Goal: Task Accomplishment & Management: Manage account settings

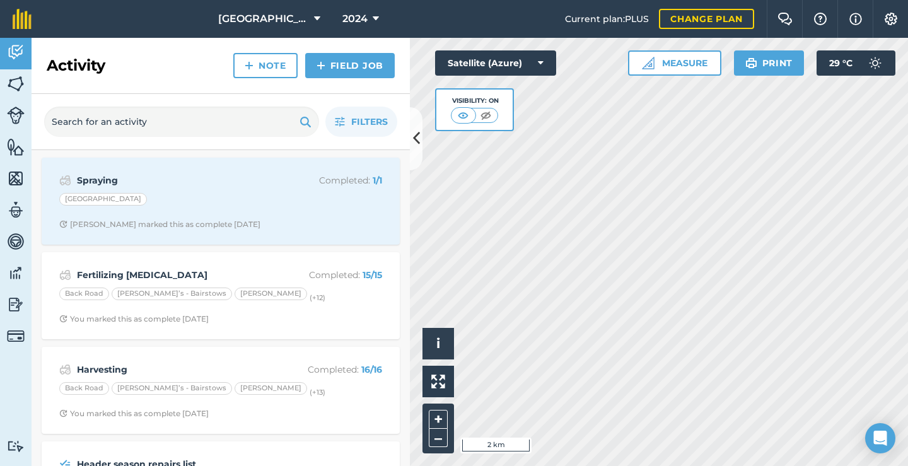
click at [378, 16] on icon at bounding box center [376, 18] width 6 height 15
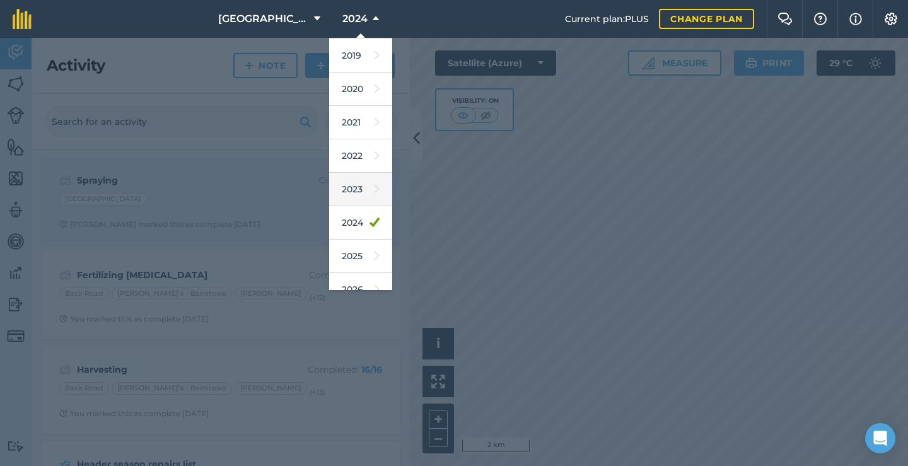
scroll to position [77, 0]
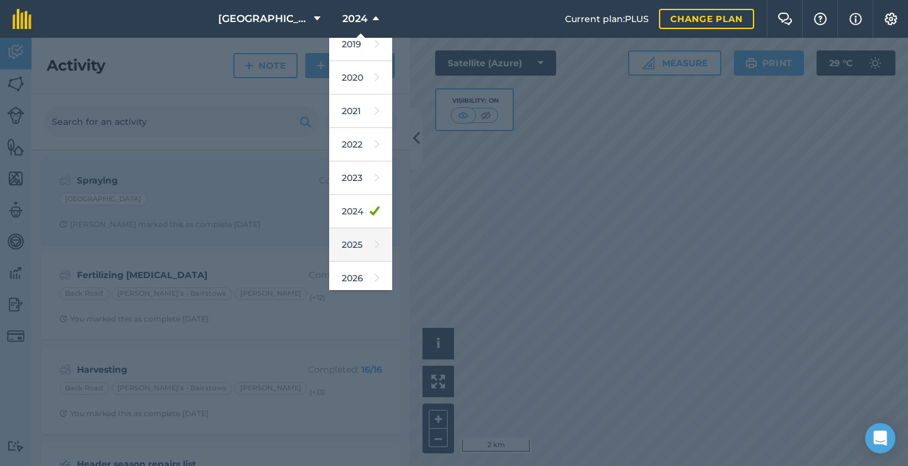
click at [353, 250] on link "2025" at bounding box center [360, 244] width 63 height 33
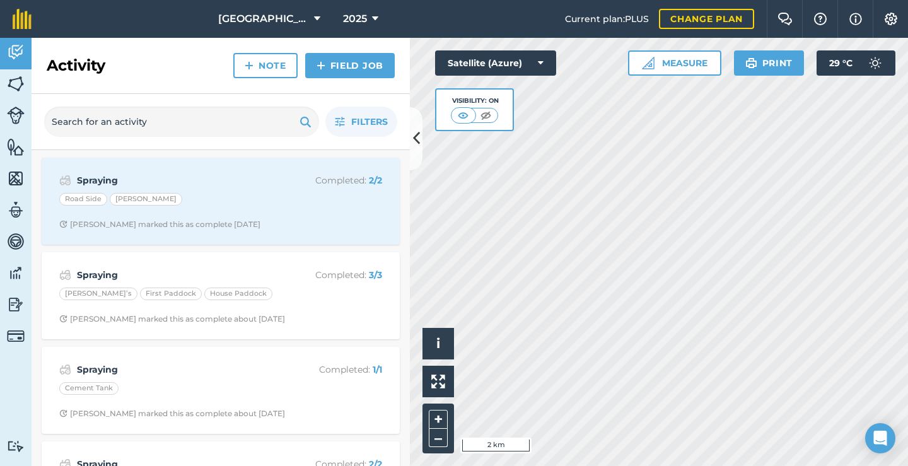
click at [21, 303] on img at bounding box center [16, 304] width 18 height 19
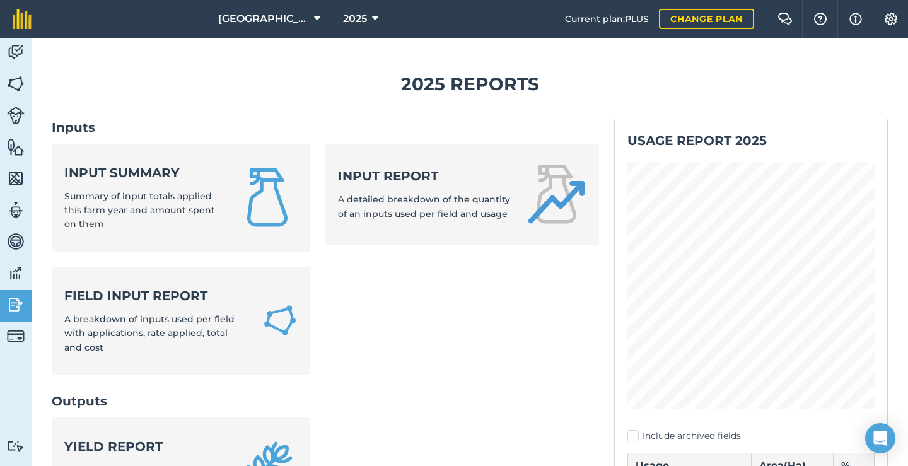
click at [165, 179] on strong "Input summary" at bounding box center [143, 173] width 158 height 18
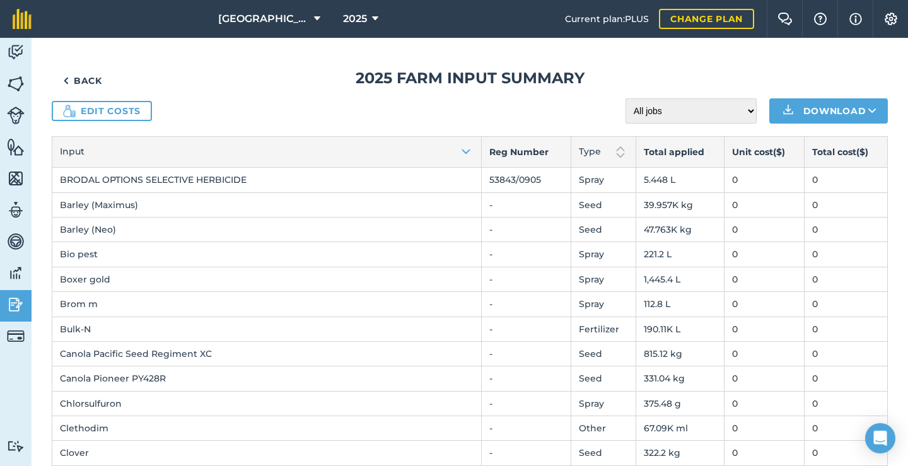
click at [114, 108] on link "Edit costs" at bounding box center [102, 111] width 100 height 20
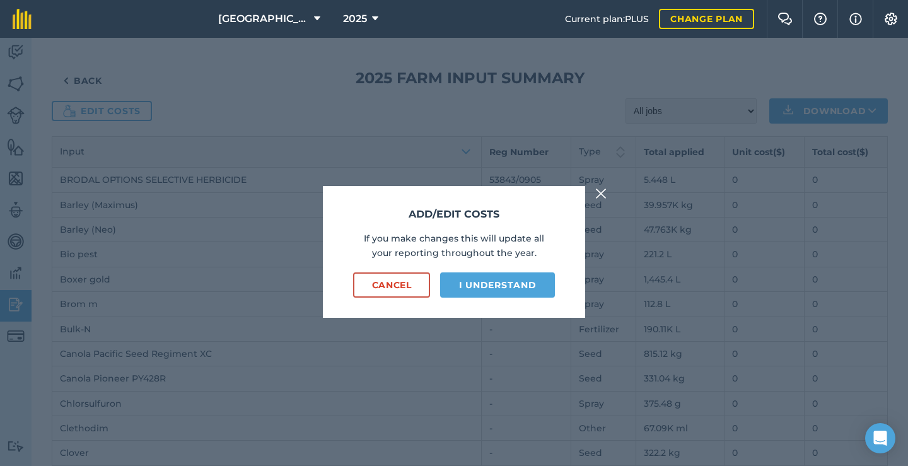
click at [486, 292] on button "I understand" at bounding box center [497, 284] width 115 height 25
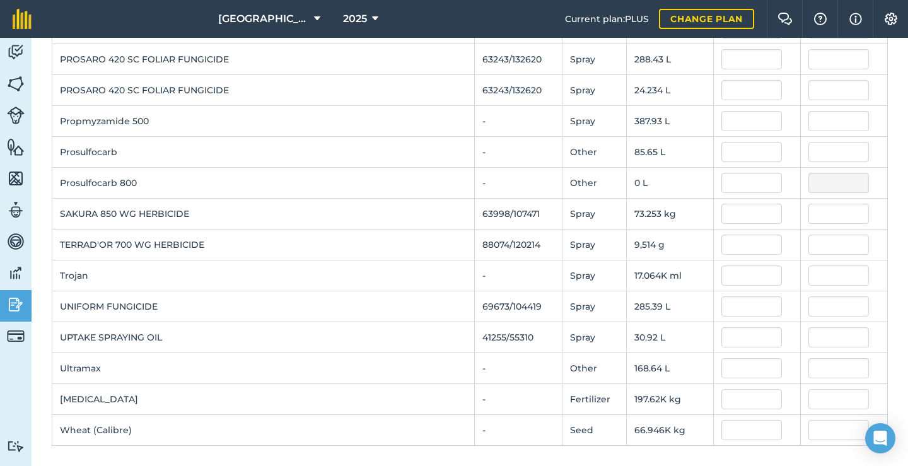
scroll to position [1284, 0]
click at [747, 395] on input "text" at bounding box center [752, 399] width 61 height 20
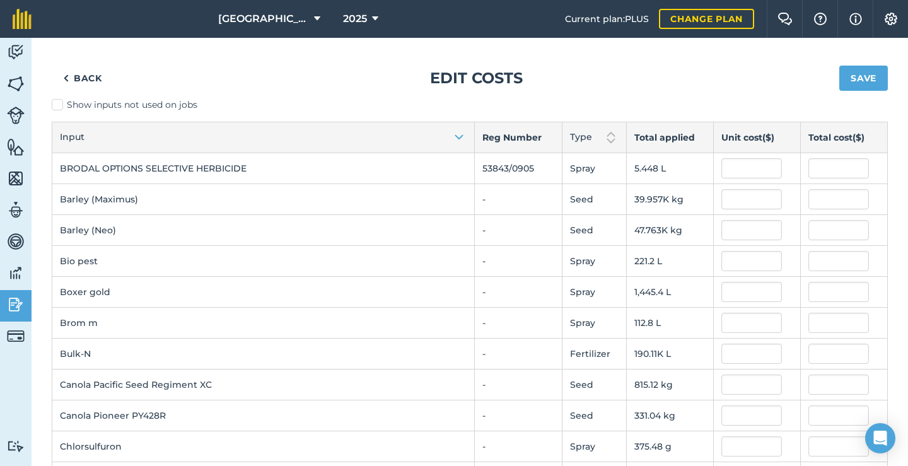
scroll to position [0, 0]
click at [377, 18] on icon at bounding box center [375, 18] width 6 height 15
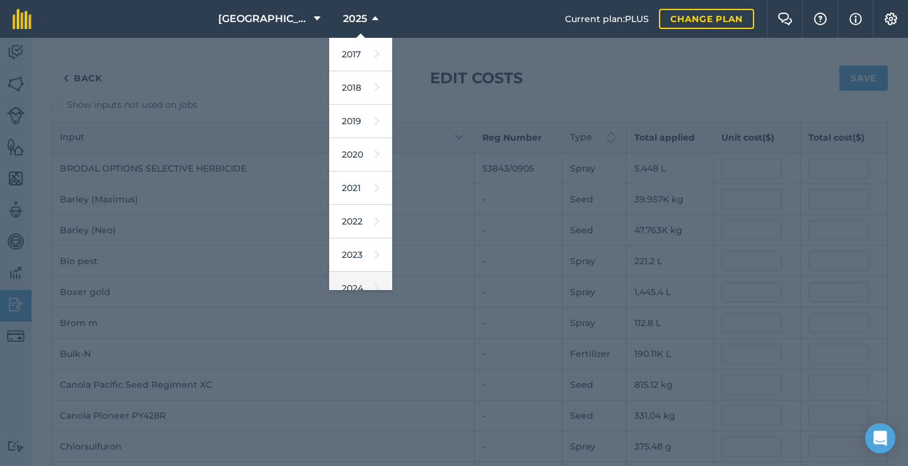
click at [358, 279] on link "2024" at bounding box center [360, 288] width 63 height 33
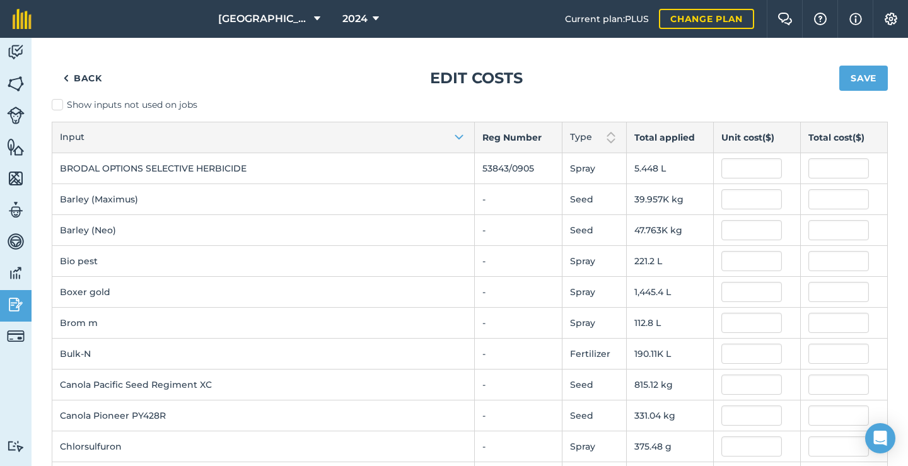
click at [91, 74] on link "Back" at bounding box center [83, 78] width 62 height 25
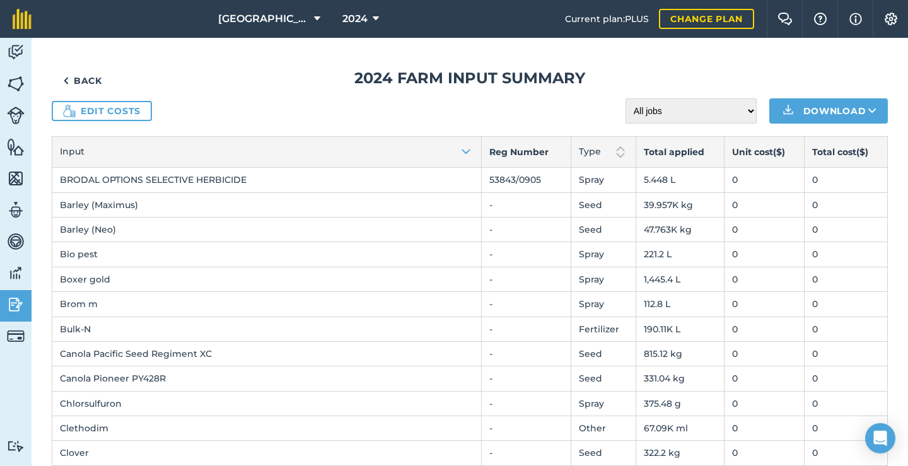
click at [95, 76] on link "Back" at bounding box center [83, 80] width 62 height 25
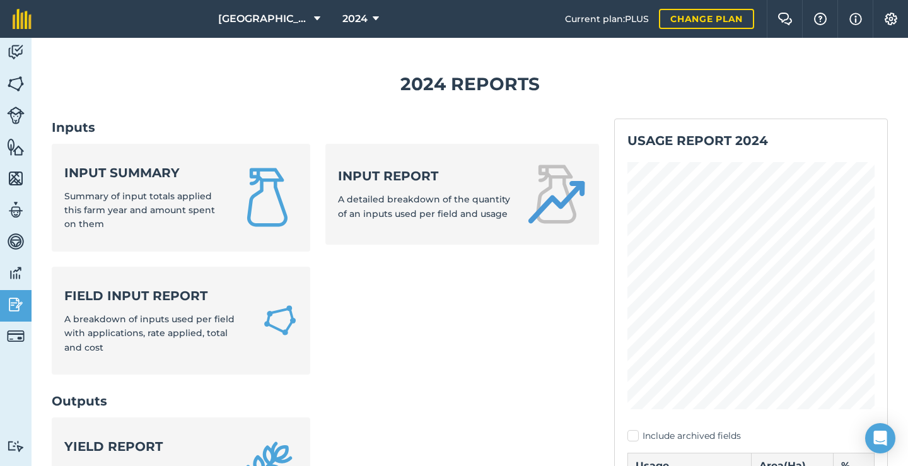
click at [114, 173] on strong "Input summary" at bounding box center [143, 173] width 158 height 18
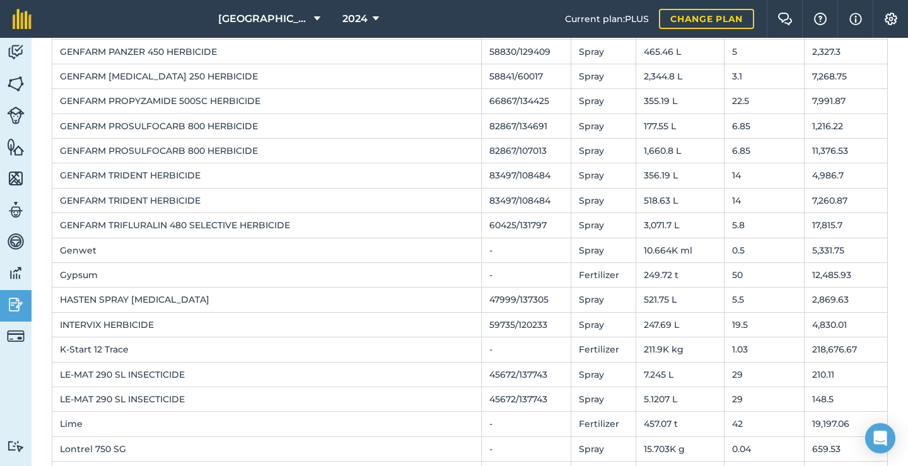
scroll to position [726, 0]
click at [379, 18] on button "2024" at bounding box center [360, 19] width 47 height 38
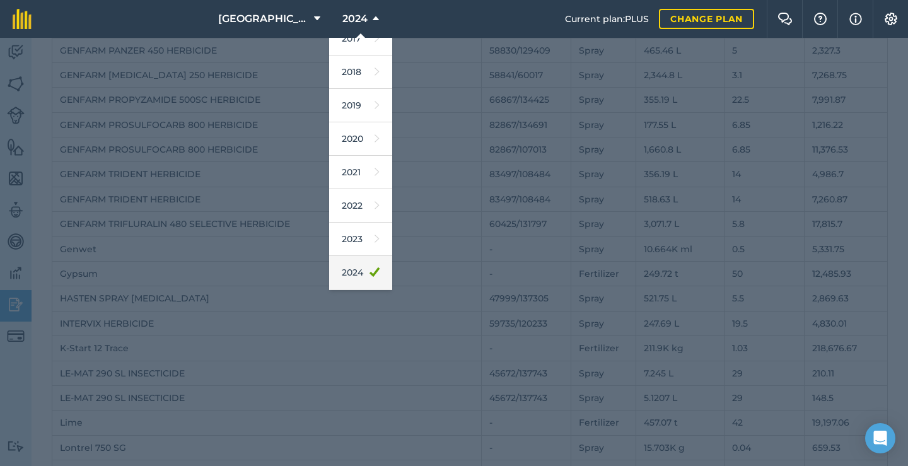
scroll to position [38, 0]
click at [349, 281] on link "2025" at bounding box center [360, 283] width 63 height 33
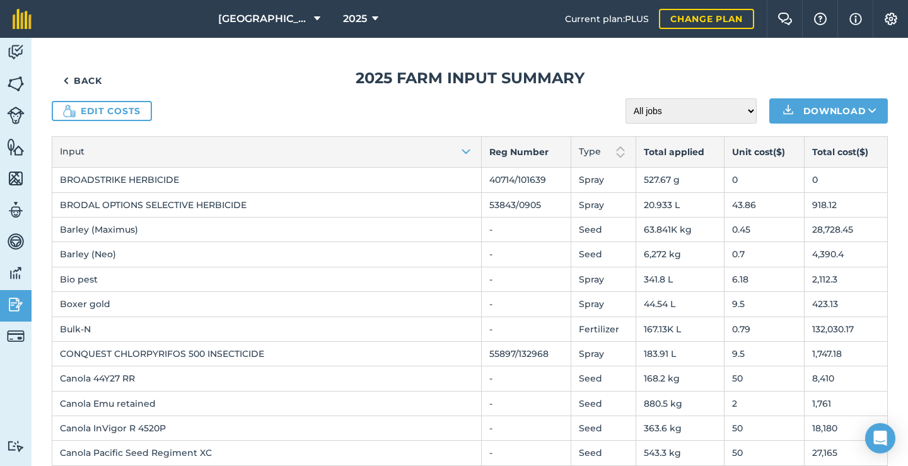
scroll to position [0, 0]
click at [95, 78] on link "Back" at bounding box center [83, 80] width 62 height 25
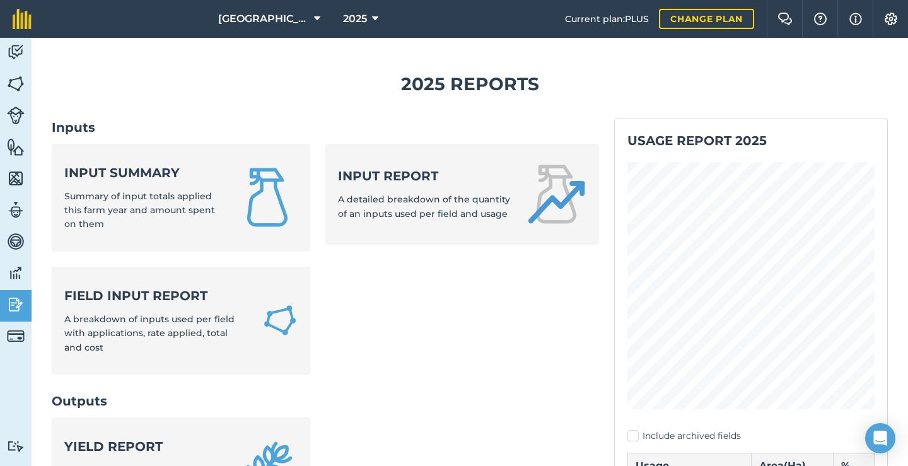
click at [154, 235] on link "Input summary Summary of input totals applied this farm year and amount spent o…" at bounding box center [181, 198] width 259 height 108
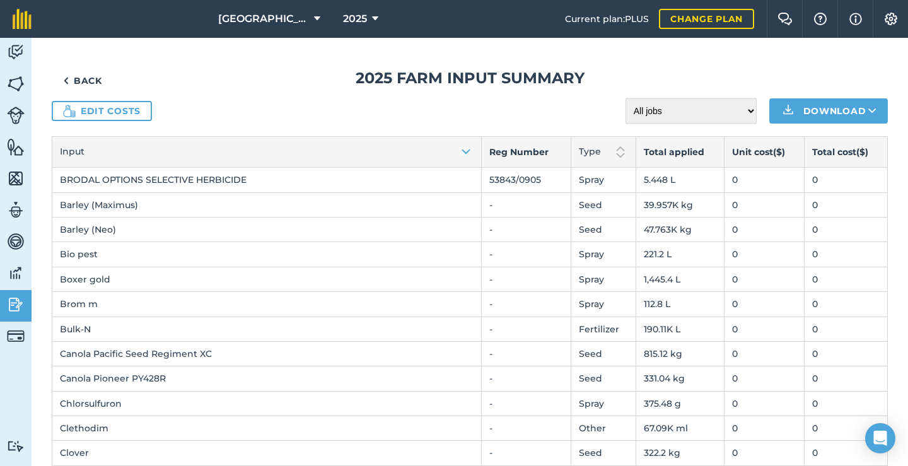
click at [94, 108] on link "Edit costs" at bounding box center [102, 111] width 100 height 20
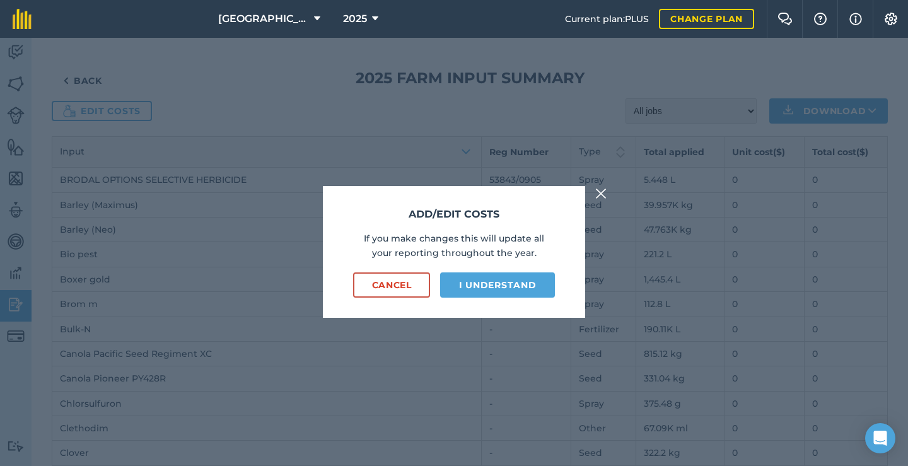
click at [486, 288] on button "I understand" at bounding box center [497, 284] width 115 height 25
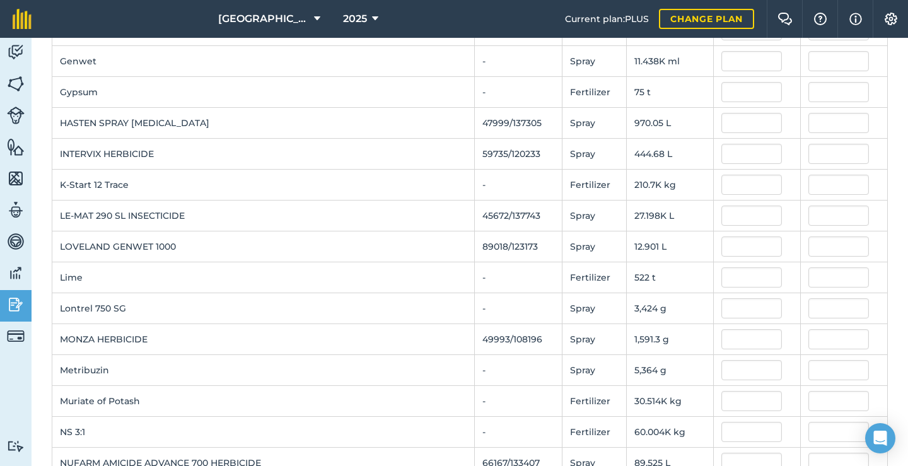
scroll to position [843, 0]
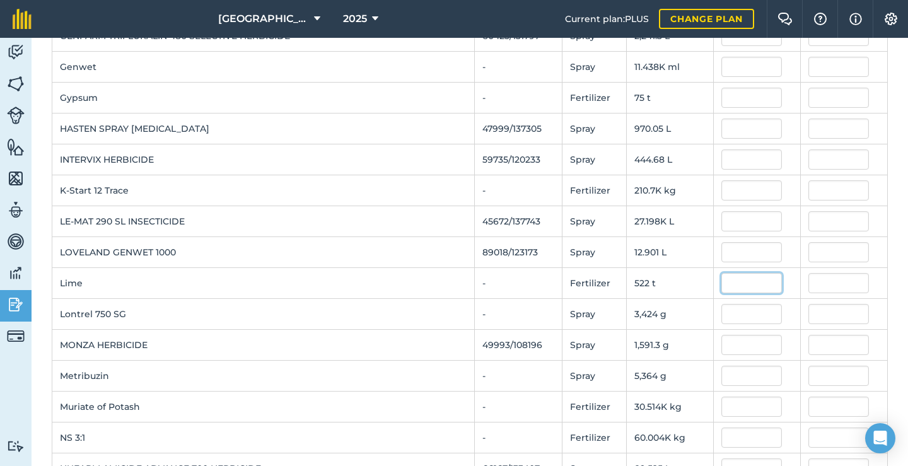
click at [734, 281] on input "text" at bounding box center [752, 283] width 61 height 20
type input "5"
type input "42"
type input "21,924"
click at [731, 211] on td at bounding box center [756, 221] width 87 height 31
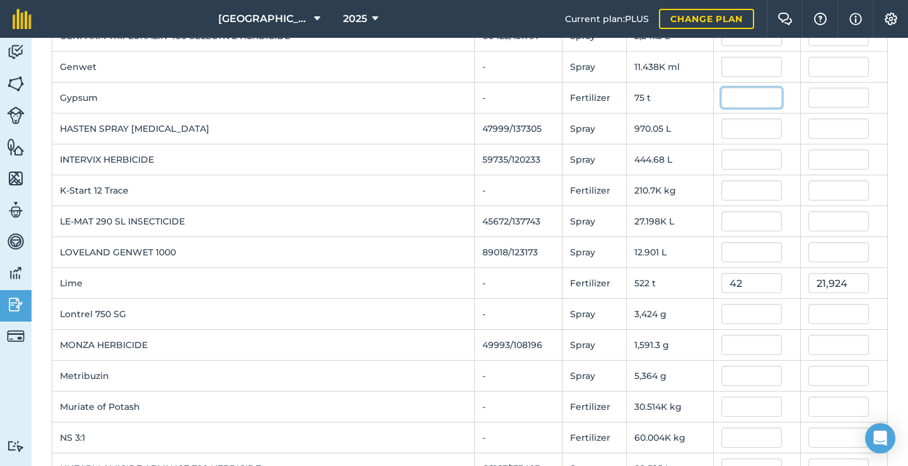
click at [747, 102] on input "text" at bounding box center [752, 98] width 61 height 20
type input "50"
type input "3,750"
click at [445, 87] on td "Gypsum" at bounding box center [263, 98] width 423 height 31
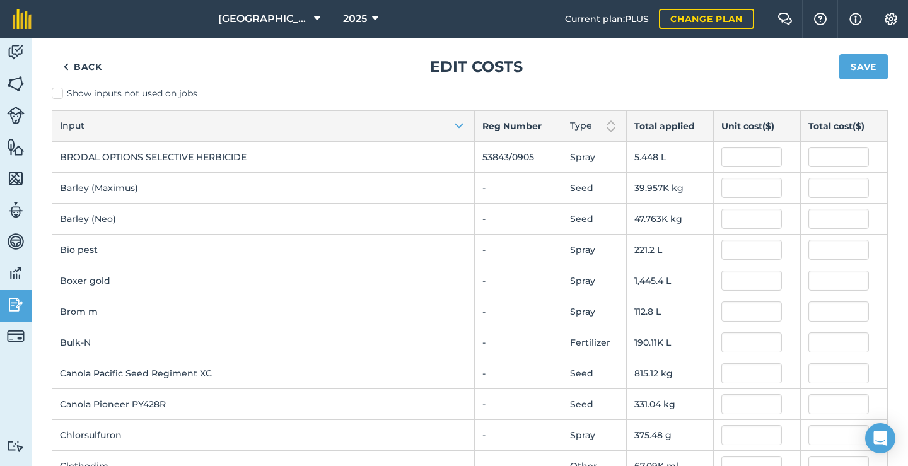
scroll to position [0, 0]
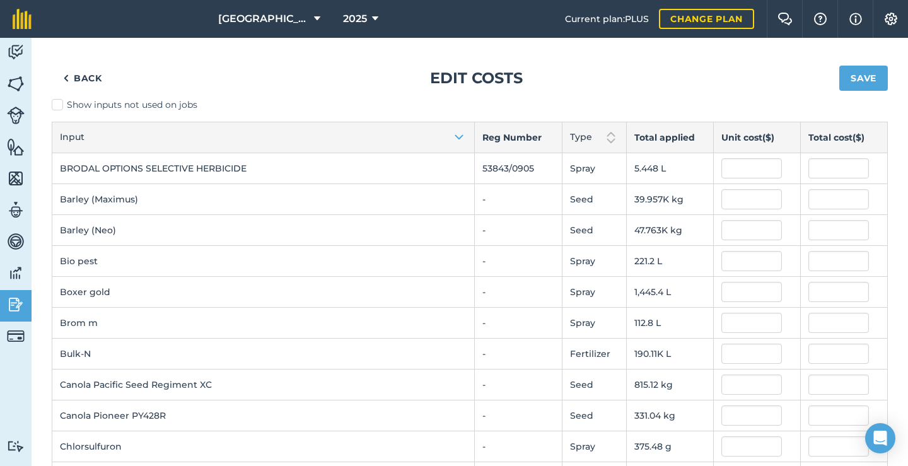
click at [858, 78] on button "Save" at bounding box center [864, 78] width 49 height 25
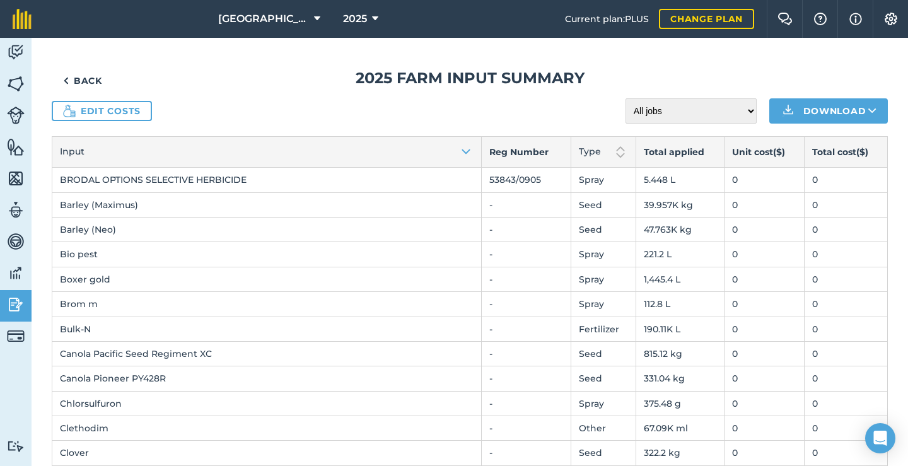
click at [88, 108] on link "Edit costs" at bounding box center [102, 111] width 100 height 20
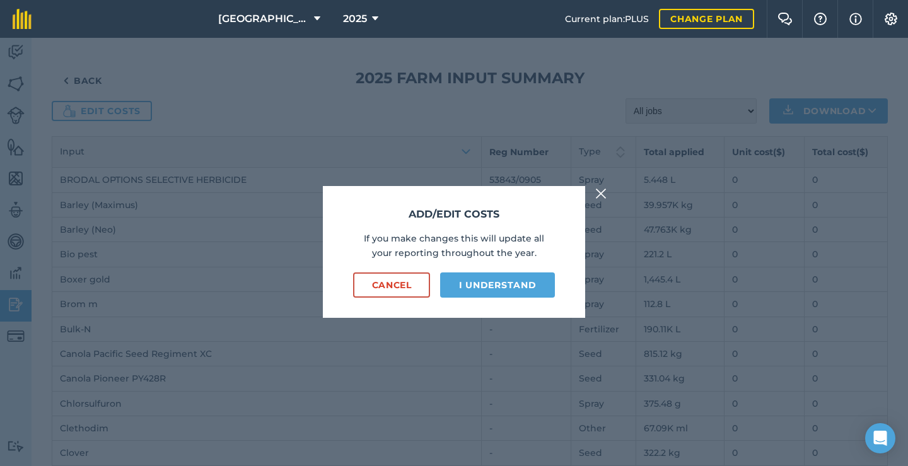
click at [606, 192] on img at bounding box center [600, 193] width 11 height 15
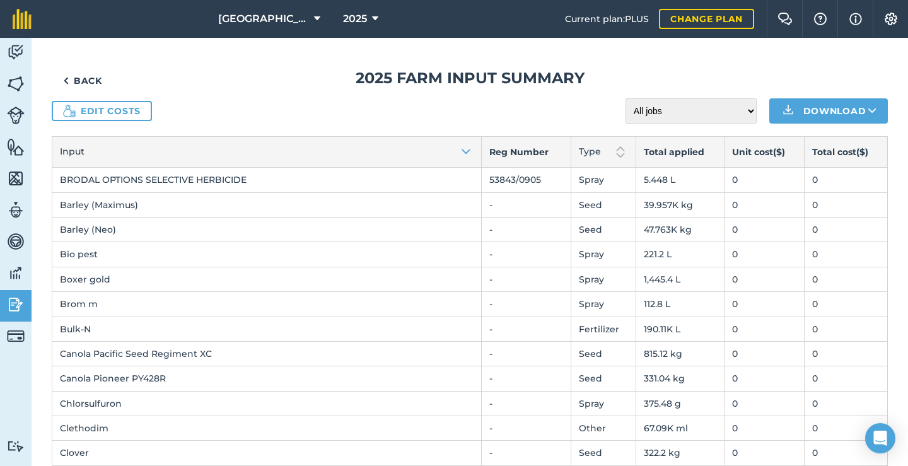
click at [373, 18] on icon at bounding box center [375, 18] width 6 height 15
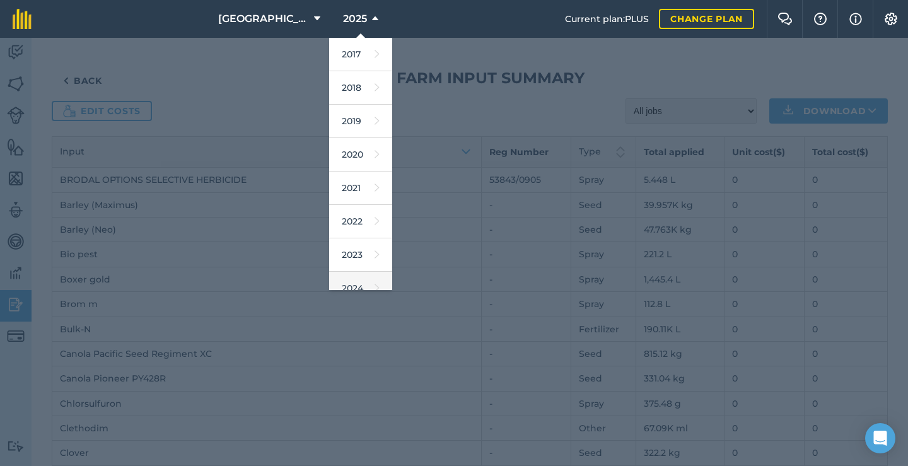
click at [360, 279] on link "2024" at bounding box center [360, 288] width 63 height 33
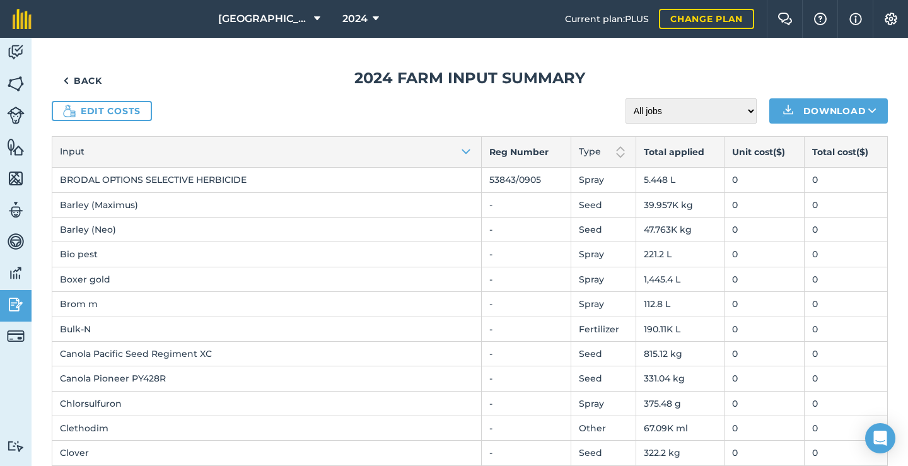
click at [94, 75] on link "Back" at bounding box center [83, 80] width 62 height 25
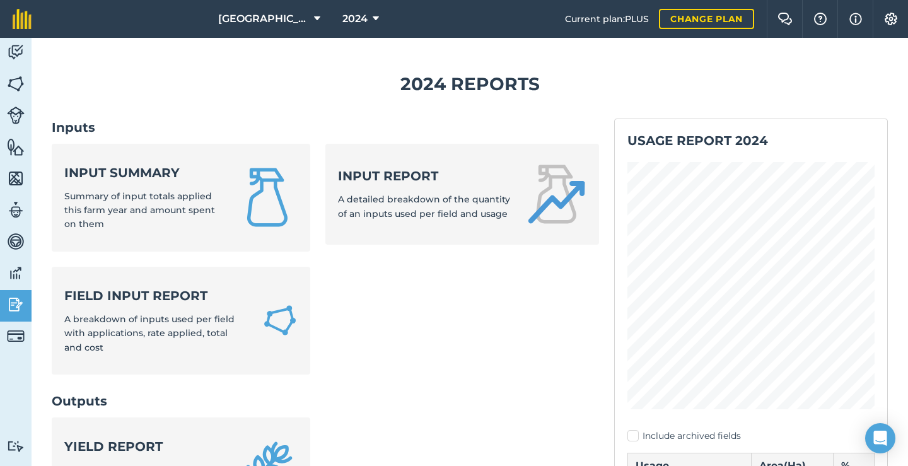
click at [121, 177] on strong "Input summary" at bounding box center [143, 173] width 158 height 18
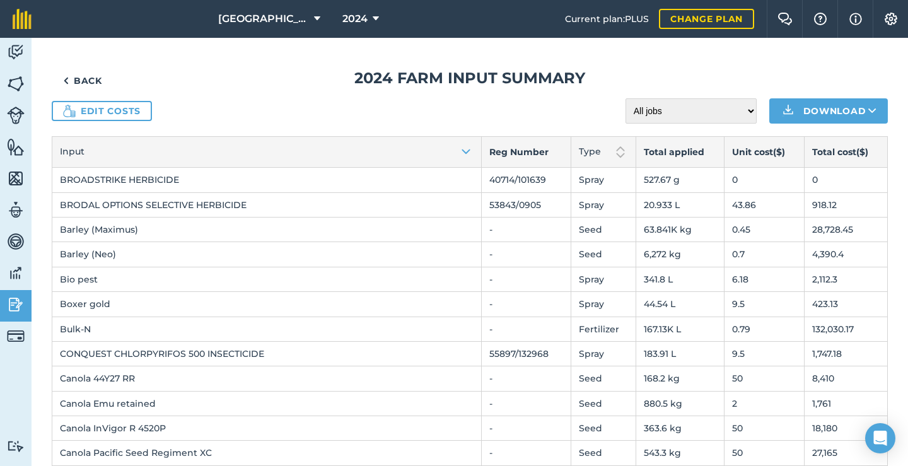
click at [376, 15] on icon at bounding box center [376, 18] width 6 height 15
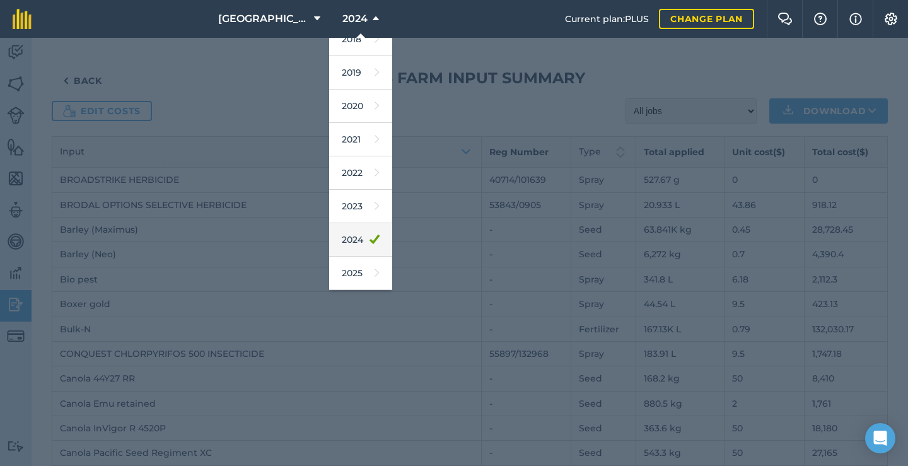
scroll to position [59, 0]
click at [353, 267] on link "2025" at bounding box center [360, 263] width 63 height 33
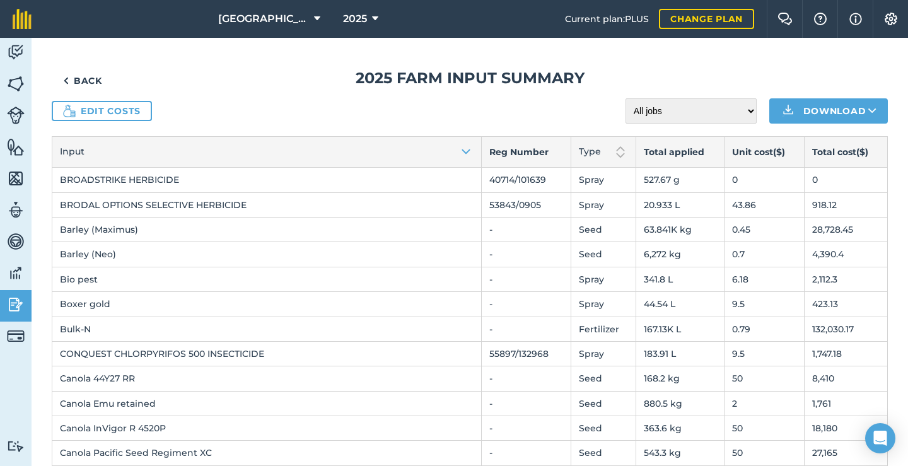
click at [135, 114] on link "Edit costs" at bounding box center [102, 111] width 100 height 20
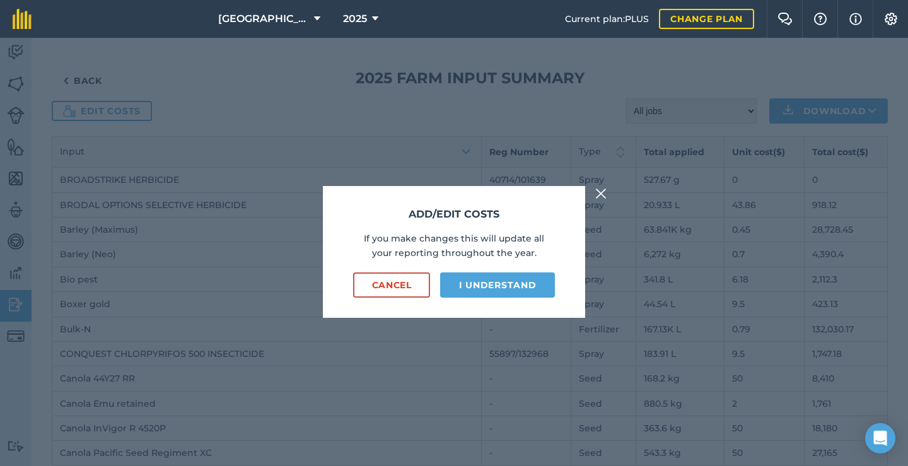
click at [479, 281] on button "I understand" at bounding box center [497, 284] width 115 height 25
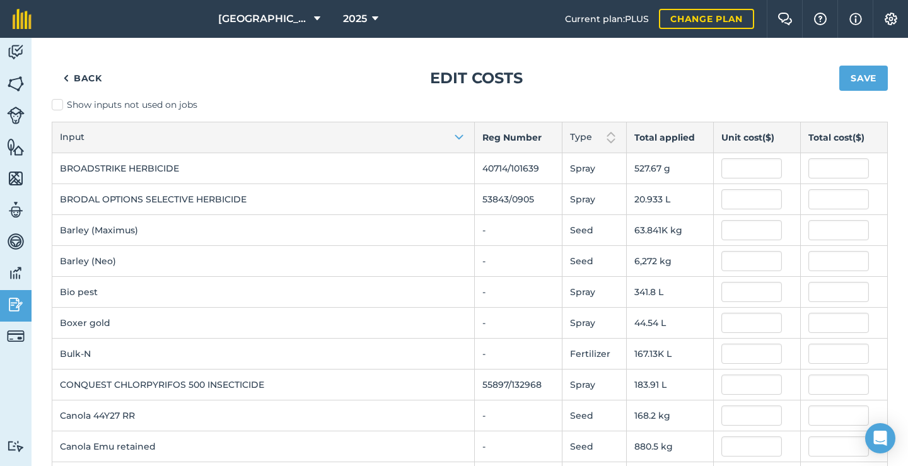
click at [89, 82] on link "Back" at bounding box center [83, 78] width 62 height 25
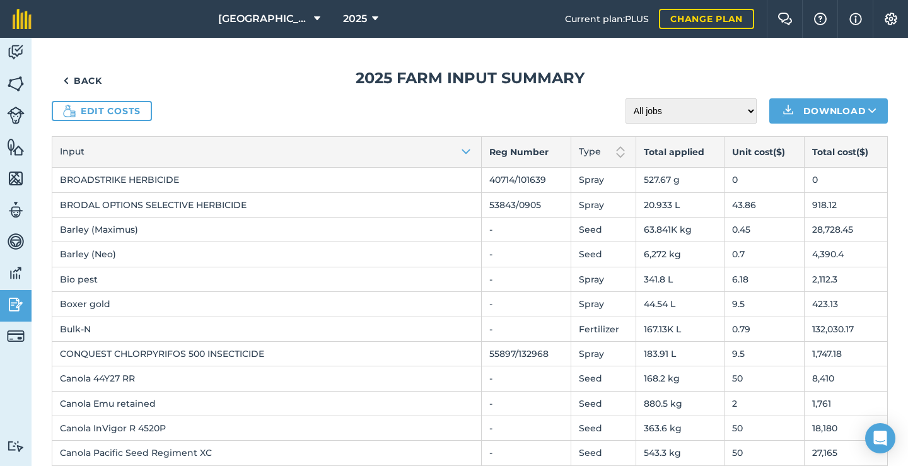
click at [115, 110] on link "Edit costs" at bounding box center [102, 111] width 100 height 20
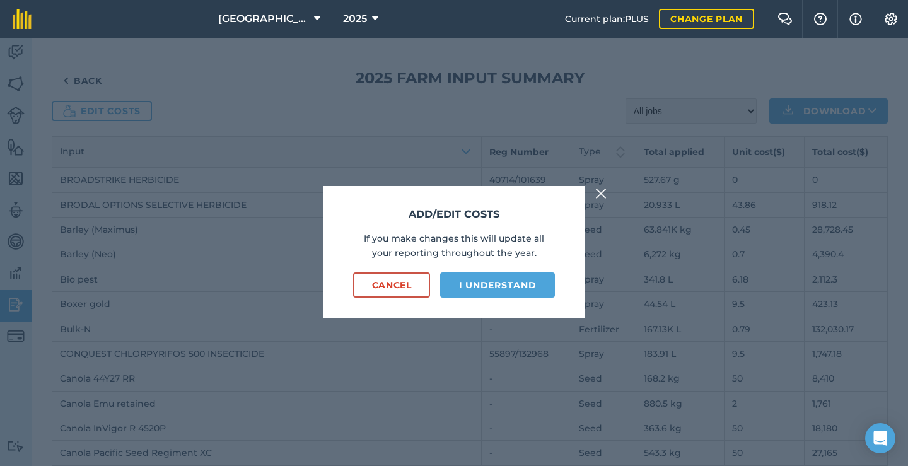
click at [488, 288] on button "I understand" at bounding box center [497, 284] width 115 height 25
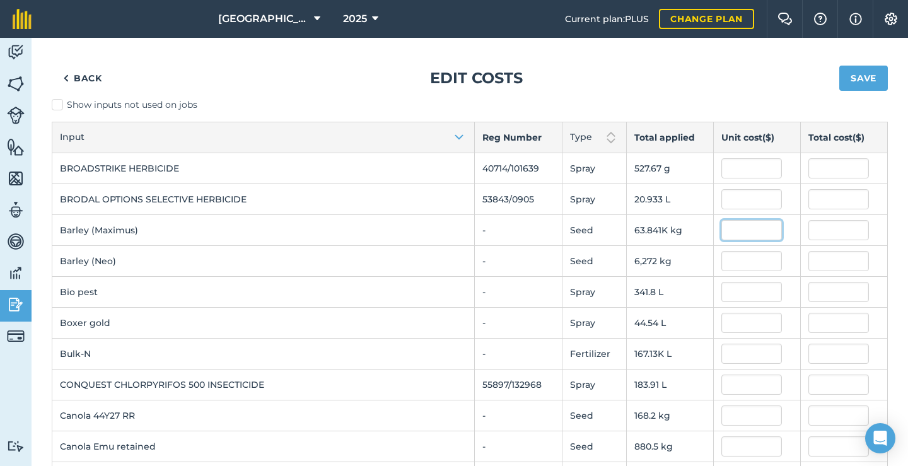
click at [735, 230] on input "text" at bounding box center [752, 230] width 61 height 20
type input "0.45"
type input "28,728.45"
click at [736, 260] on input "text" at bounding box center [752, 261] width 61 height 20
type input "0.45"
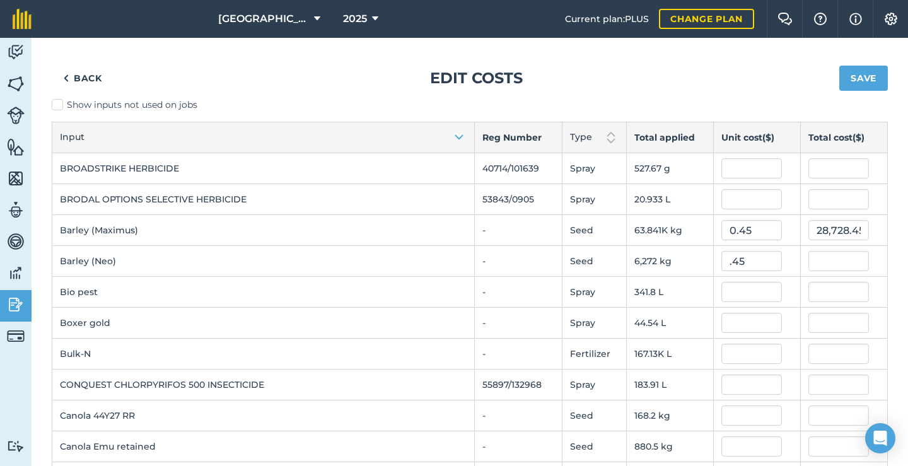
type input "2,822.4"
click at [740, 303] on td at bounding box center [756, 292] width 87 height 31
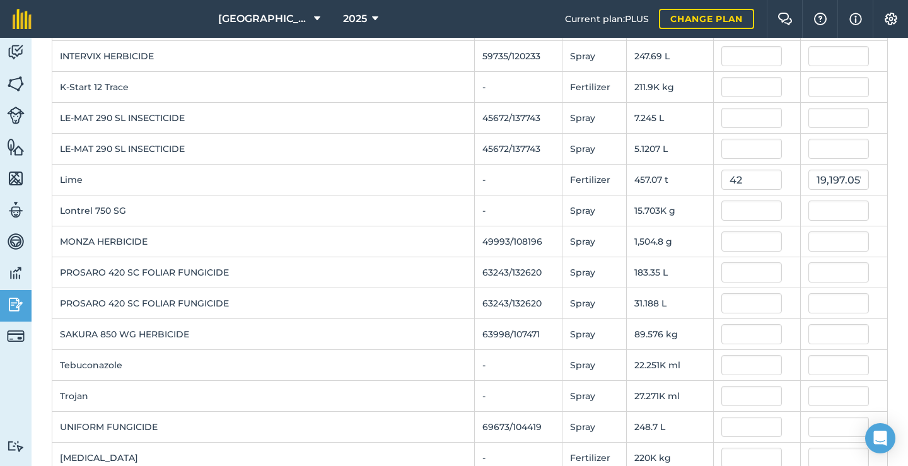
scroll to position [1284, 0]
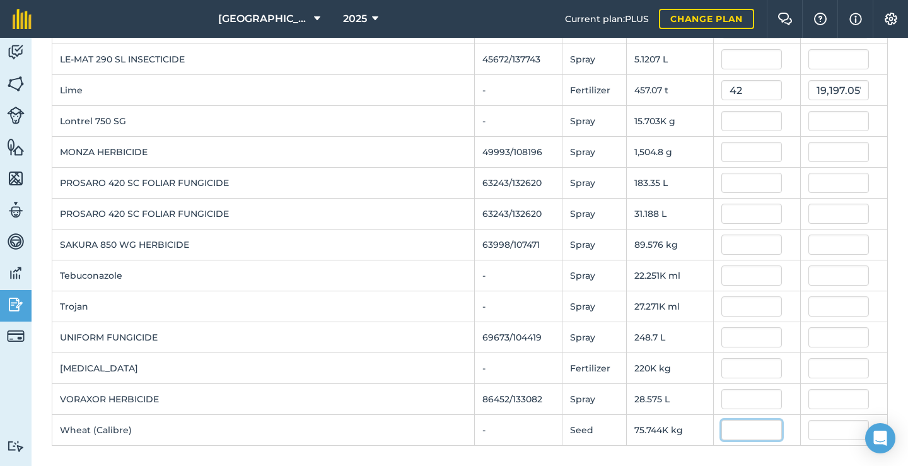
click at [726, 433] on input "text" at bounding box center [752, 430] width 61 height 20
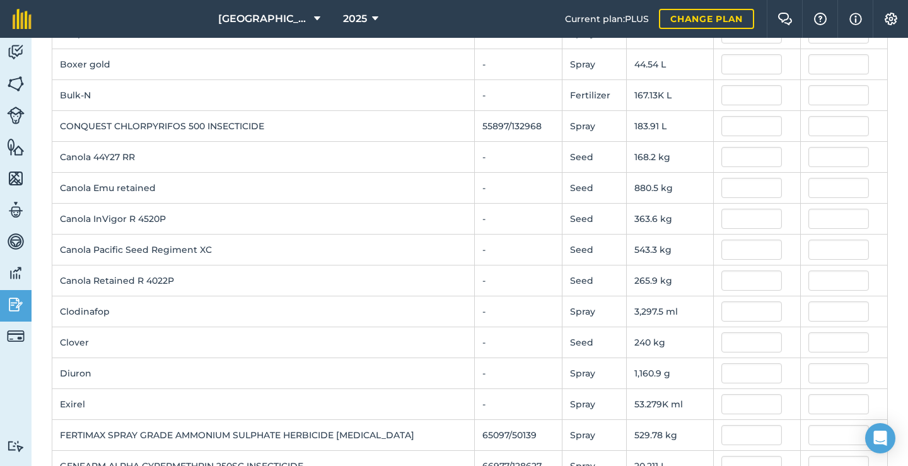
scroll to position [254, 0]
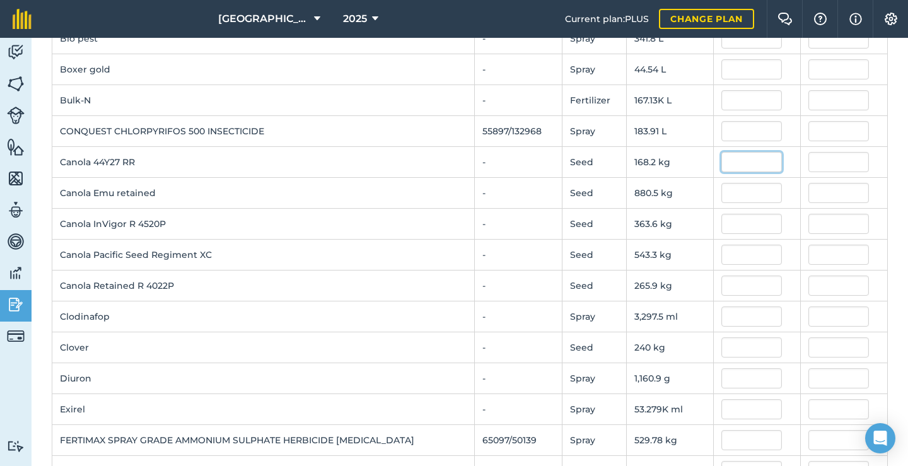
type input "0.5"
type input "37,871.75"
click at [732, 163] on input "text" at bounding box center [752, 162] width 61 height 20
type input "54"
type input "9,082.8"
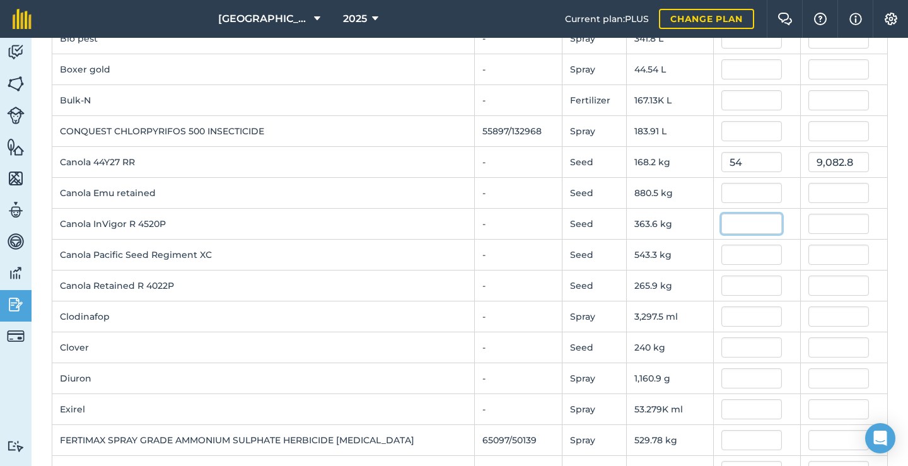
click at [741, 216] on input "text" at bounding box center [752, 224] width 61 height 20
type input "54"
type input "19,634.39892"
click at [738, 256] on input "text" at bounding box center [752, 255] width 61 height 20
type input "54"
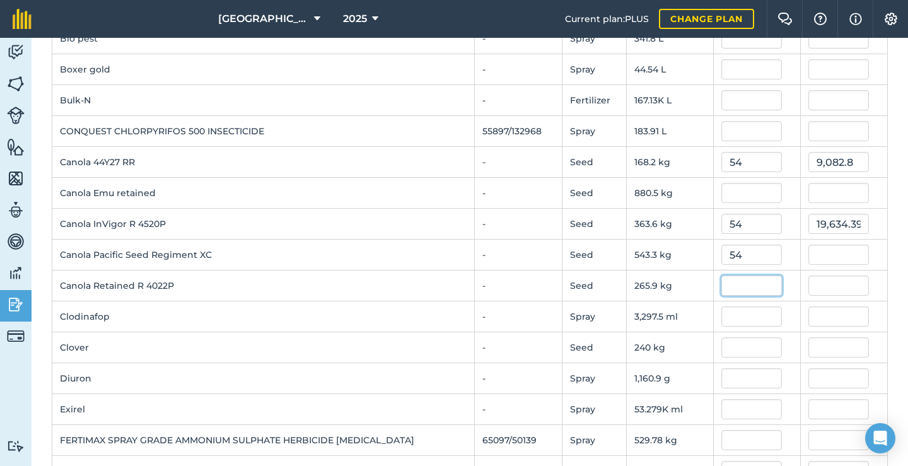
type input "29,338.2027"
click at [733, 288] on input "text" at bounding box center [752, 286] width 61 height 20
type input "4"
type input "1,063.6"
click at [732, 195] on input "text" at bounding box center [752, 193] width 61 height 20
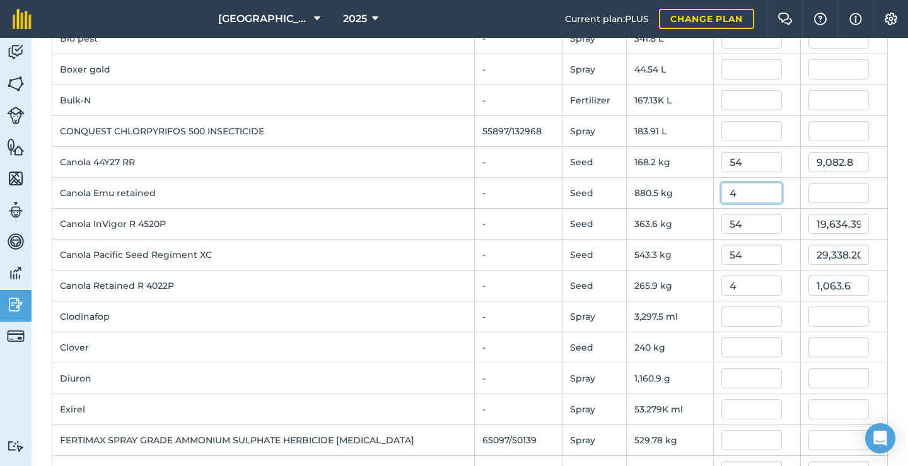
type input "4"
type input "3,522"
click at [702, 348] on td "240 kg" at bounding box center [669, 347] width 87 height 31
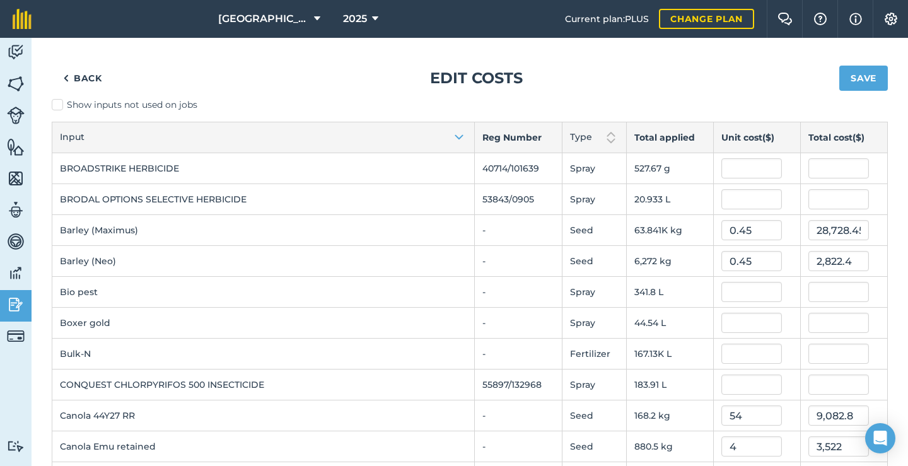
scroll to position [0, 0]
click at [734, 356] on input "text" at bounding box center [752, 354] width 61 height 20
click at [865, 83] on button "Save" at bounding box center [864, 78] width 49 height 25
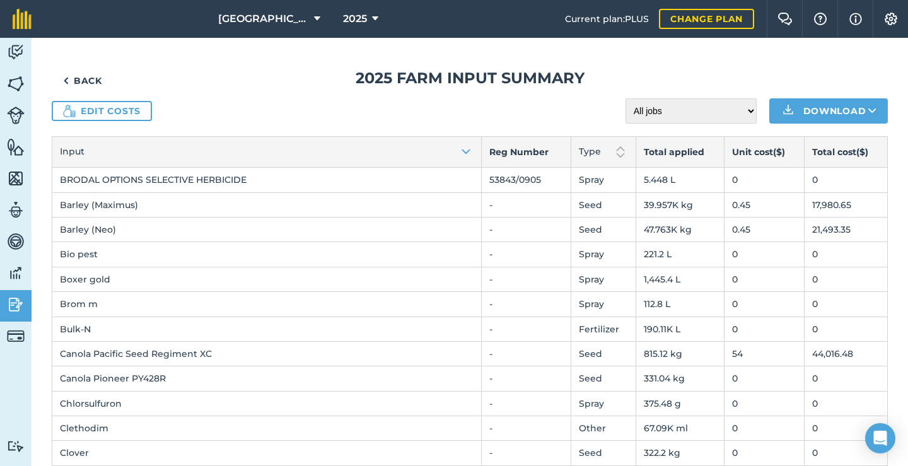
click at [91, 78] on link "Back" at bounding box center [83, 80] width 62 height 25
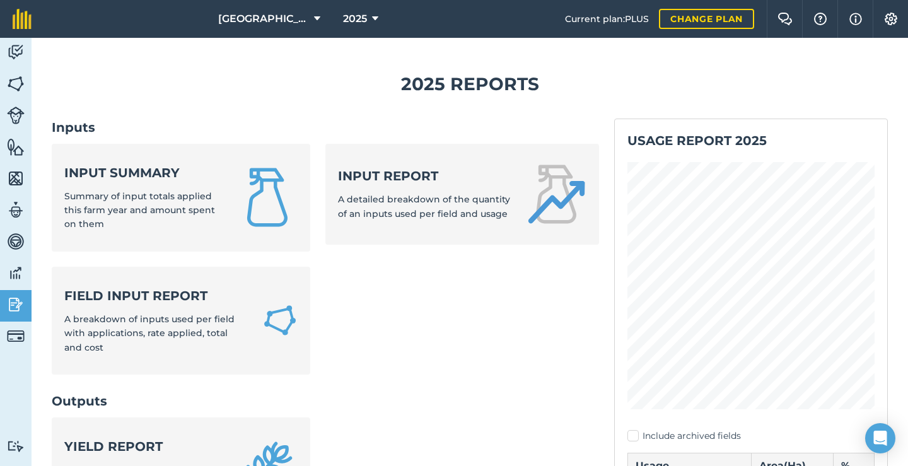
click at [372, 12] on icon at bounding box center [375, 18] width 6 height 15
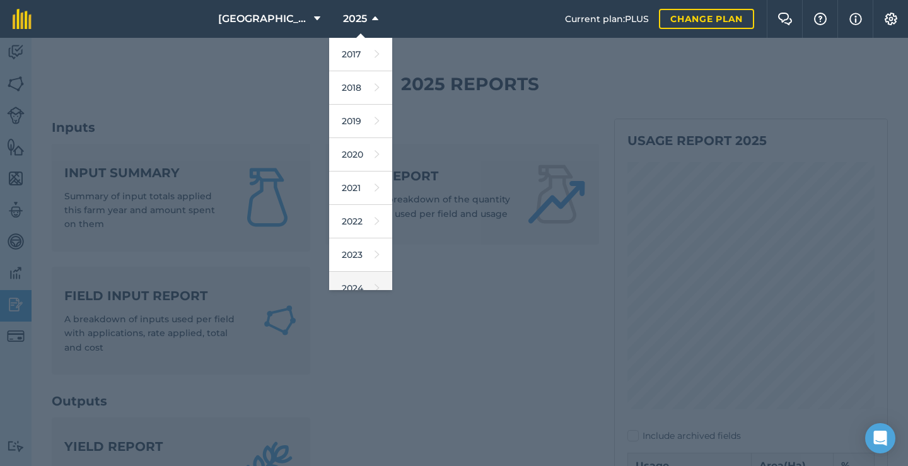
click at [356, 275] on link "2024" at bounding box center [360, 288] width 63 height 33
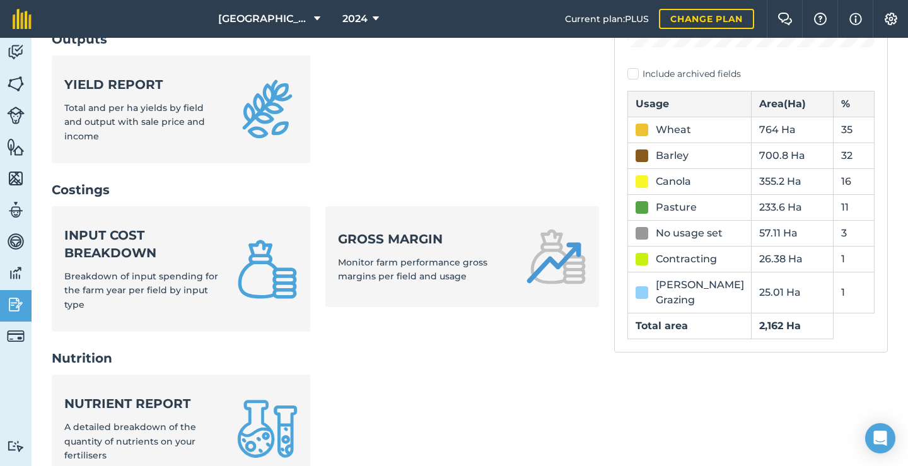
scroll to position [364, 0]
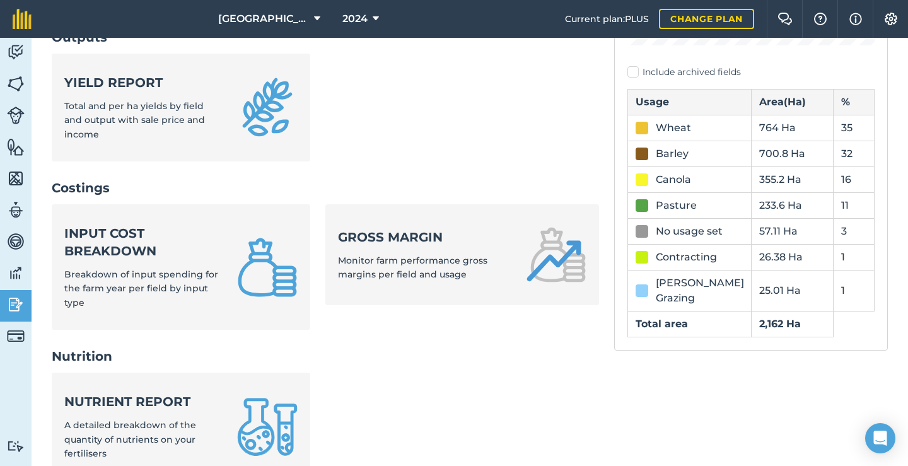
click at [222, 225] on div "Input cost breakdown Breakdown of input spending for the farm year per field by…" at bounding box center [143, 267] width 158 height 85
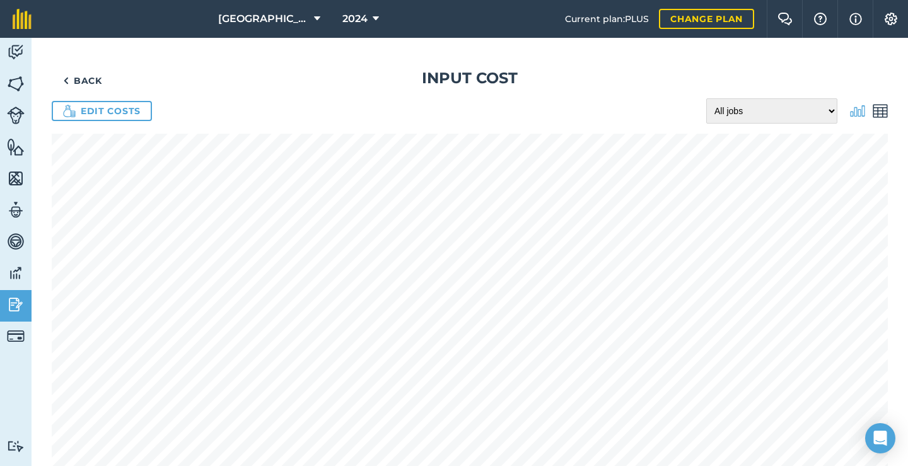
click at [878, 110] on img at bounding box center [880, 110] width 15 height 15
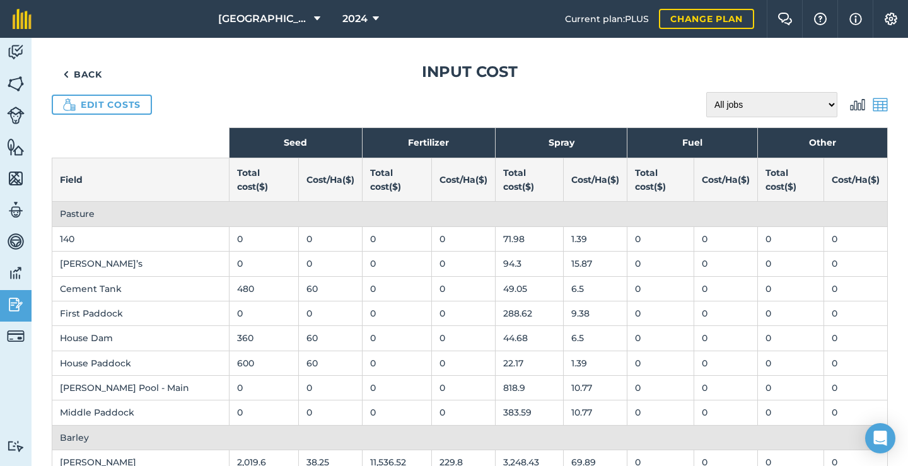
scroll to position [4, 0]
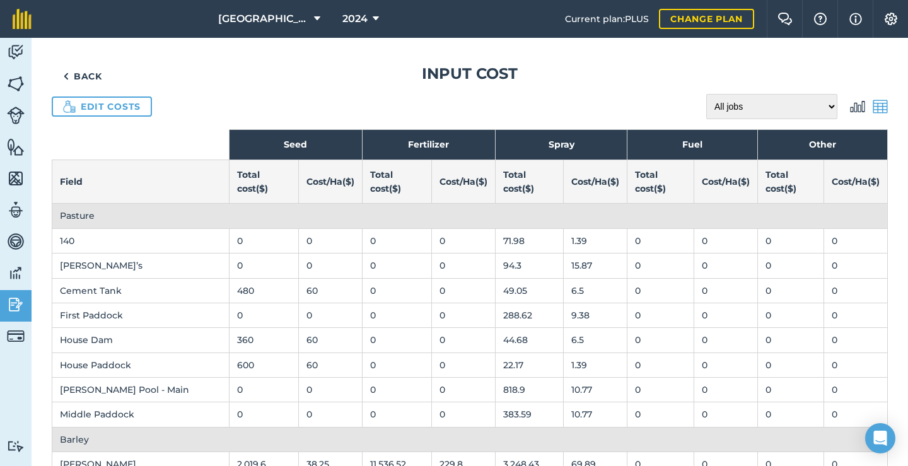
click at [95, 70] on link "Back" at bounding box center [83, 76] width 62 height 25
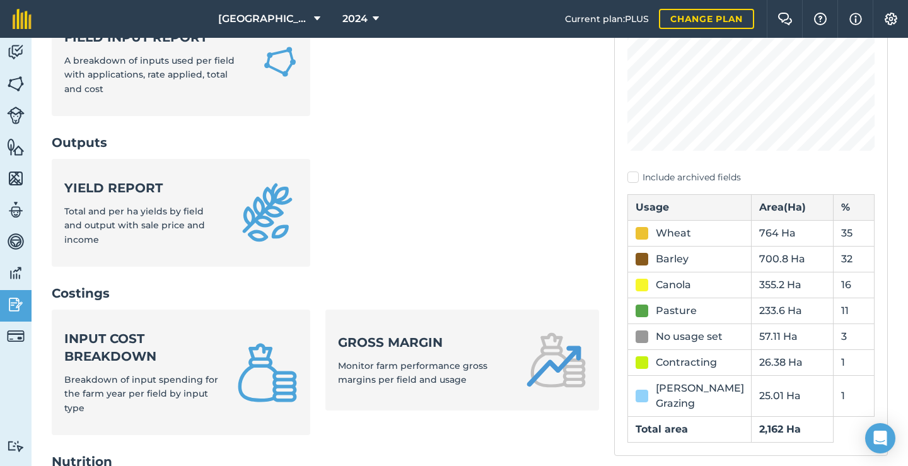
scroll to position [262, 0]
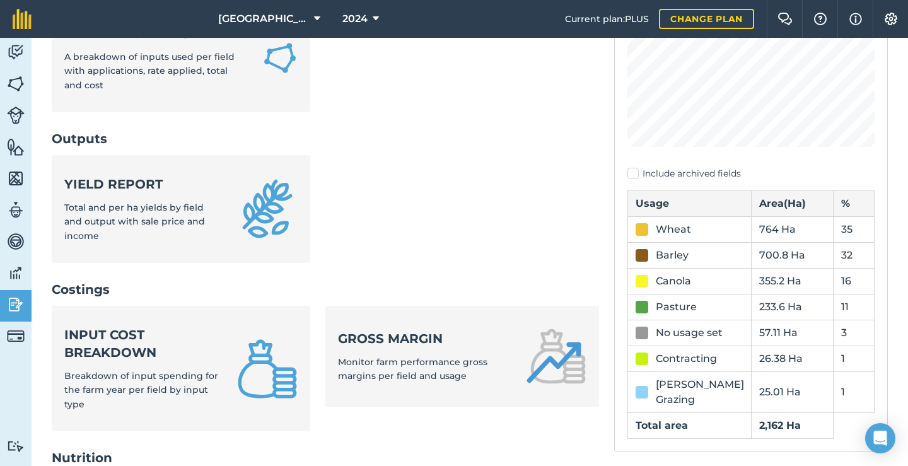
click at [409, 330] on div "Gross margin Monitor farm performance gross margins per field and usage" at bounding box center [424, 357] width 173 height 54
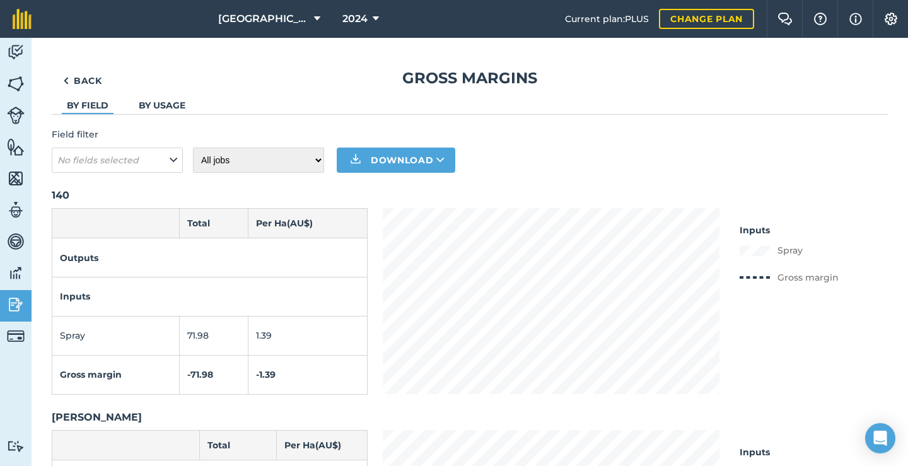
click at [94, 78] on link "Back" at bounding box center [83, 80] width 62 height 25
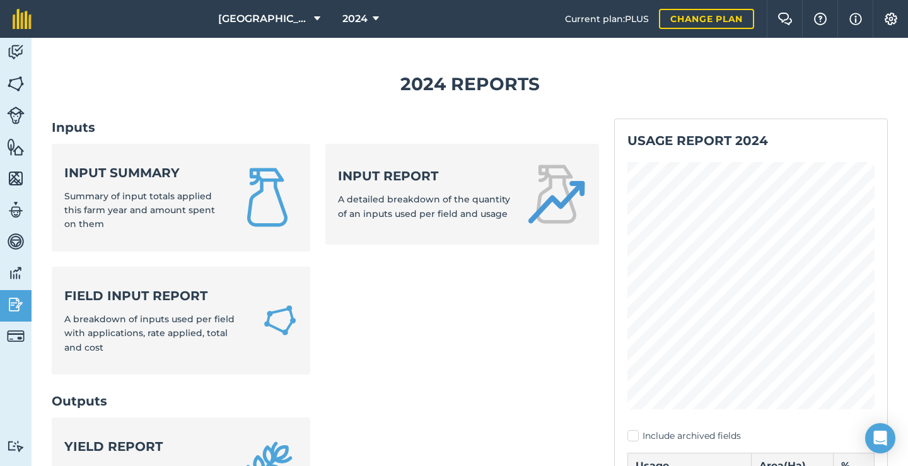
click at [189, 194] on span "Summary of input totals applied this farm year and amount spent on them" at bounding box center [139, 210] width 151 height 40
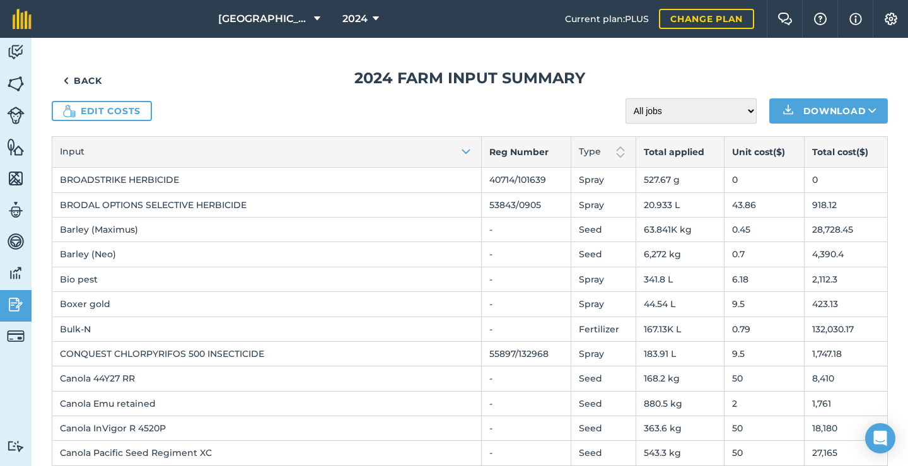
click at [93, 79] on link "Back" at bounding box center [83, 80] width 62 height 25
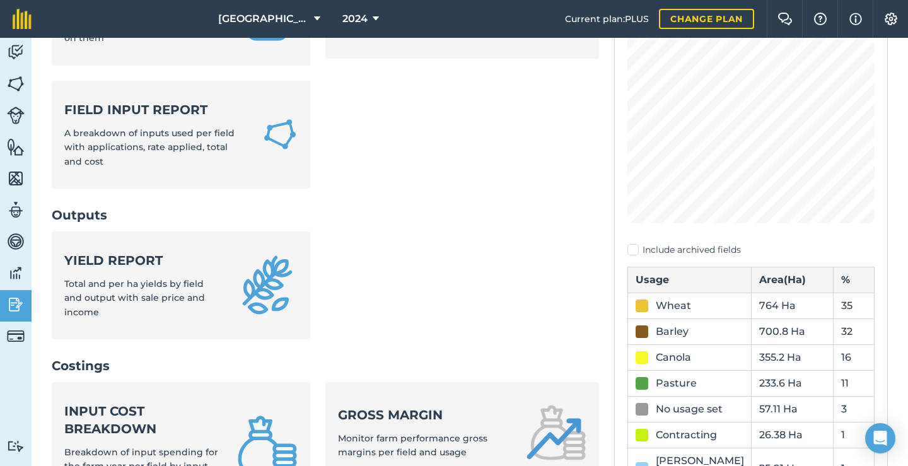
scroll to position [213, 0]
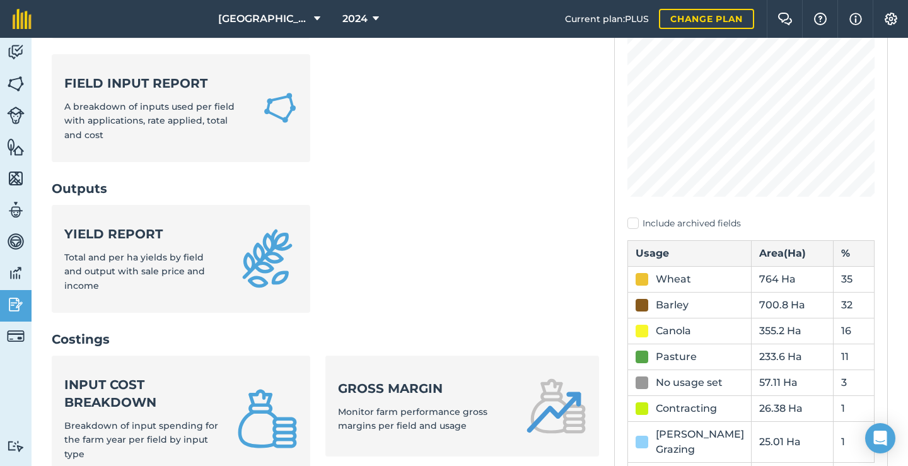
click at [136, 376] on strong "Input cost breakdown" at bounding box center [143, 393] width 158 height 35
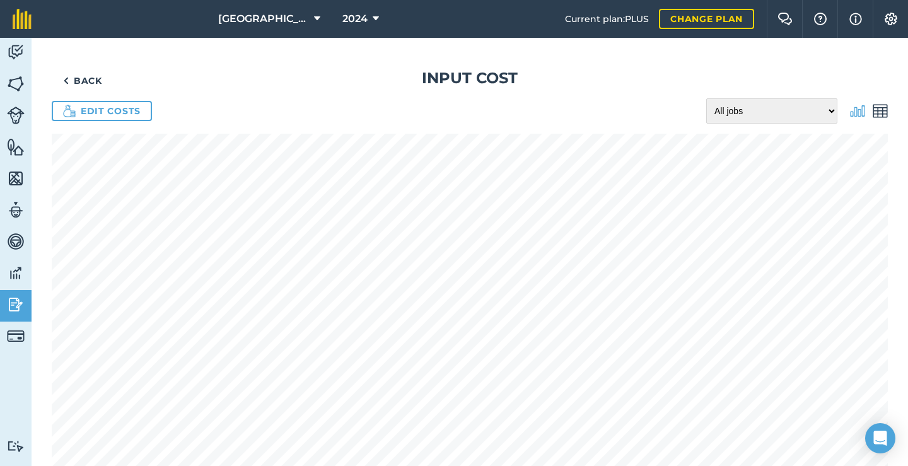
click at [887, 103] on div "Edit costs All jobs Incomplete jobs Complete jobs" at bounding box center [470, 110] width 836 height 25
click at [874, 112] on img at bounding box center [880, 110] width 15 height 15
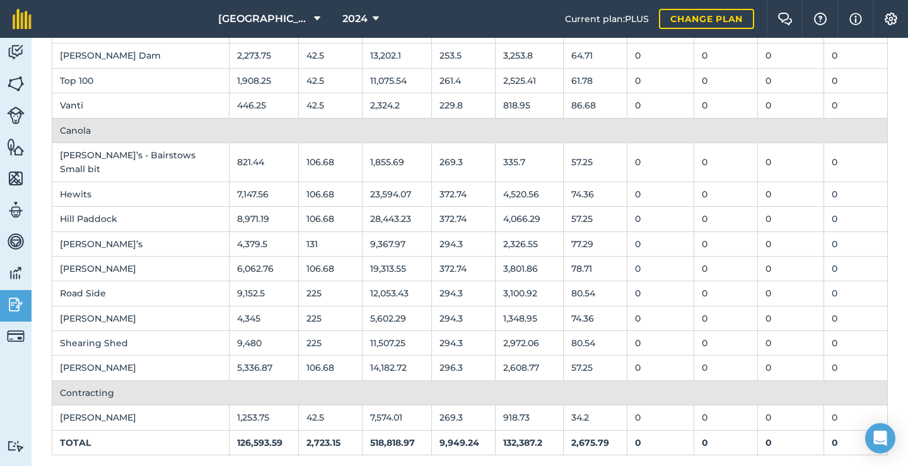
scroll to position [1055, 0]
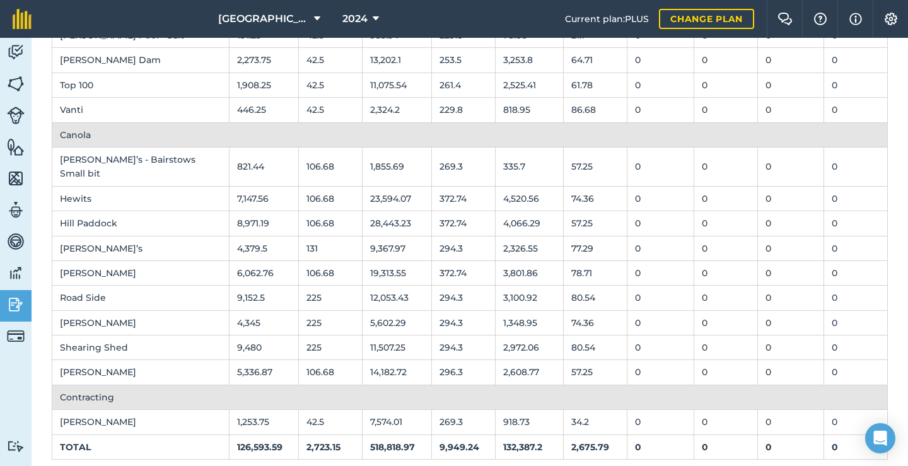
click at [376, 20] on icon at bounding box center [376, 18] width 6 height 15
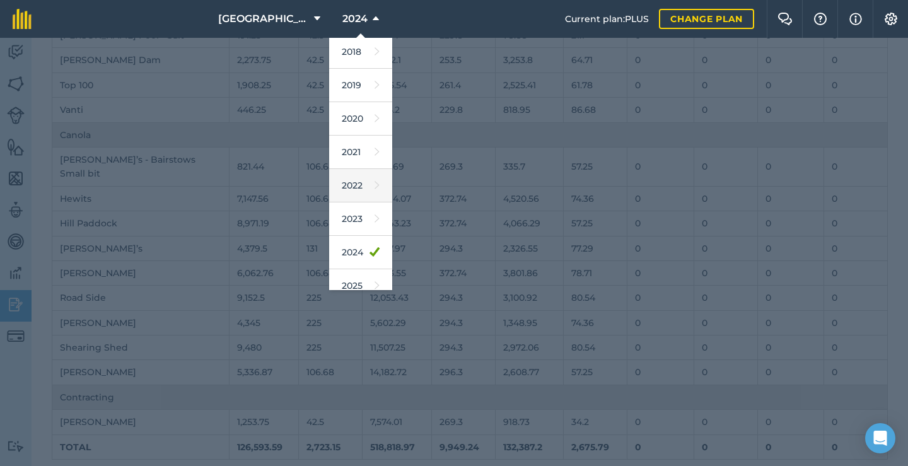
scroll to position [50, 0]
click at [354, 269] on link "2025" at bounding box center [360, 271] width 63 height 33
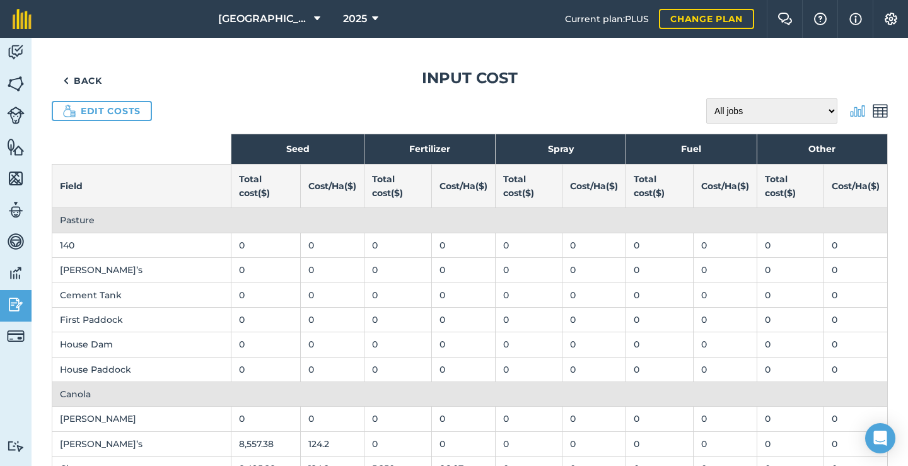
scroll to position [0, 0]
click at [93, 85] on link "Back" at bounding box center [83, 80] width 62 height 25
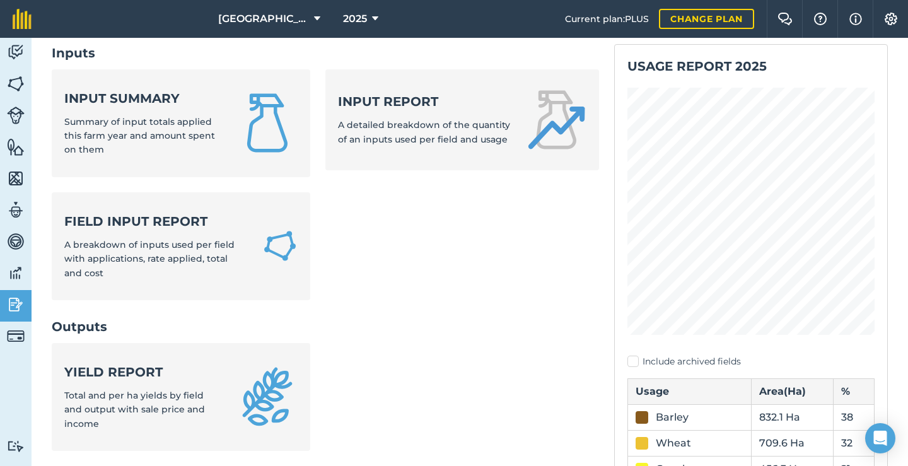
scroll to position [78, 0]
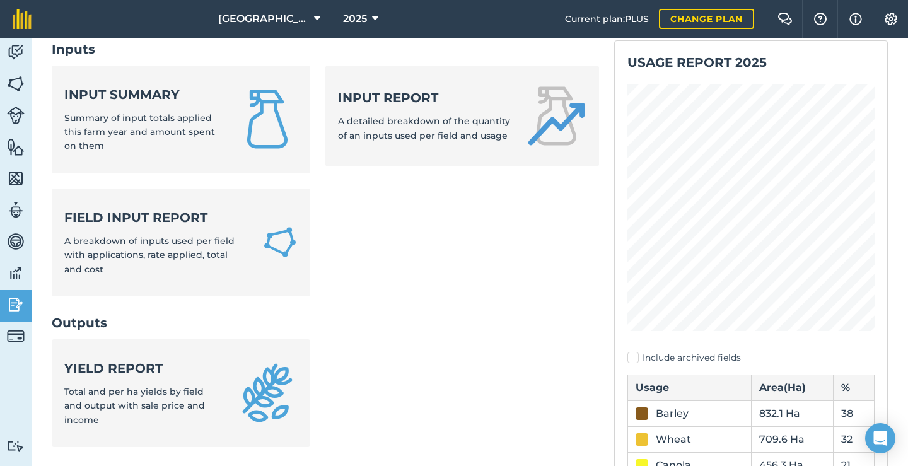
click at [170, 112] on span "Summary of input totals applied this farm year and amount spent on them" at bounding box center [139, 132] width 151 height 40
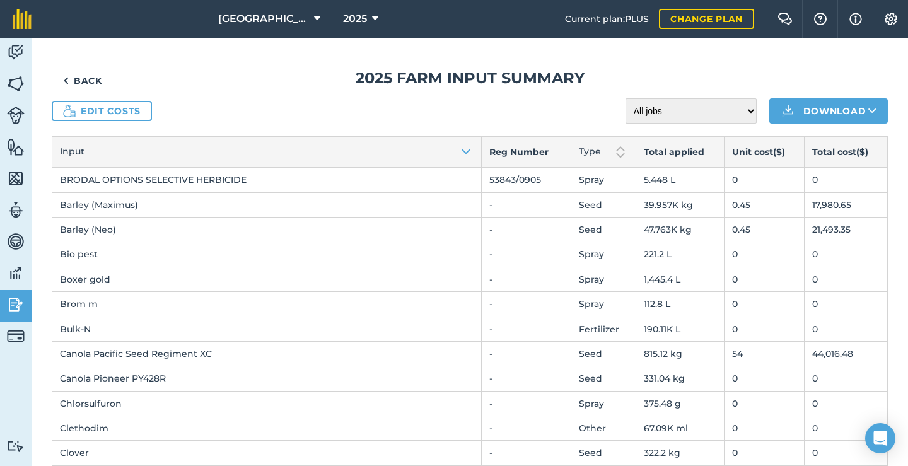
click at [134, 109] on link "Edit costs" at bounding box center [102, 111] width 100 height 20
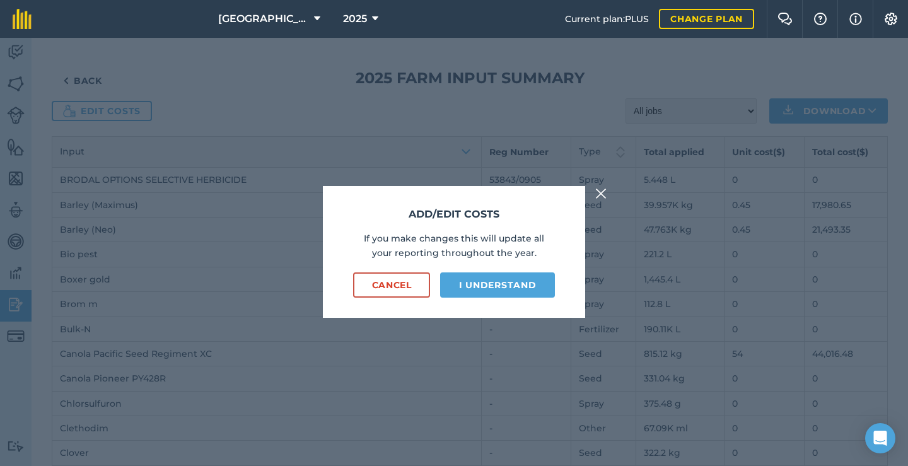
click at [467, 290] on button "I understand" at bounding box center [497, 284] width 115 height 25
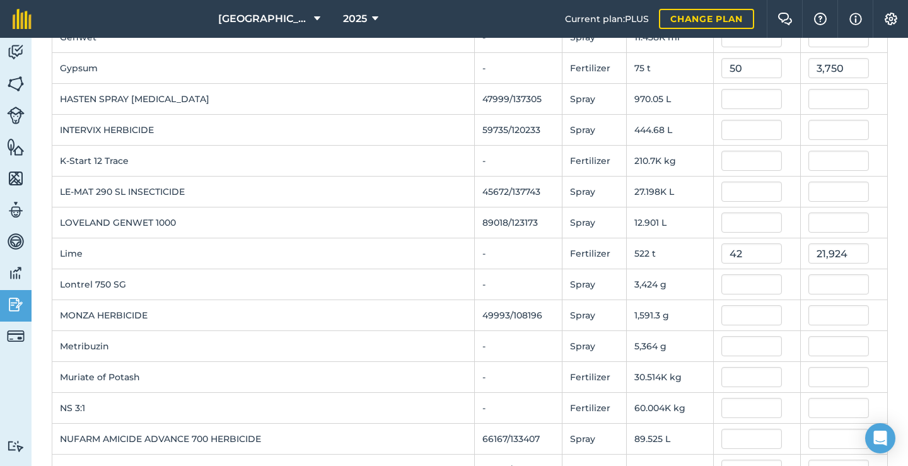
scroll to position [869, 0]
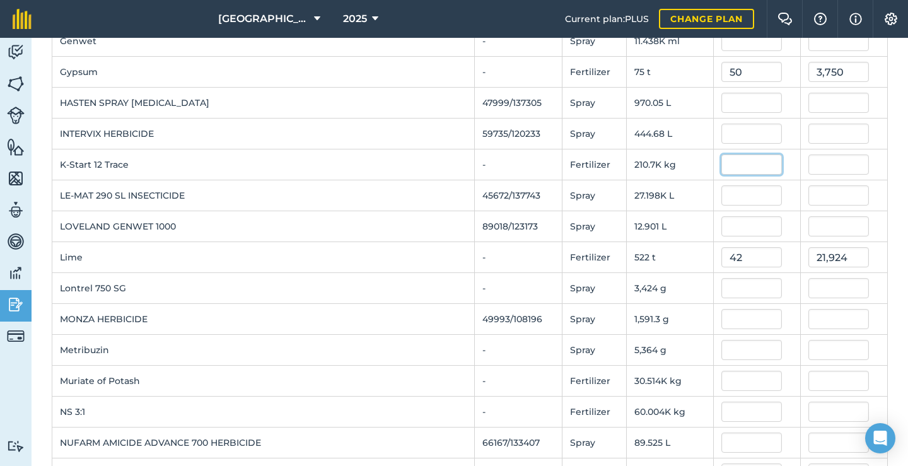
click at [728, 164] on input "text" at bounding box center [752, 165] width 61 height 20
type input "1.043"
type input "219,762.01911999998"
click at [409, 148] on td "INTERVIX HERBICIDE" at bounding box center [263, 134] width 423 height 31
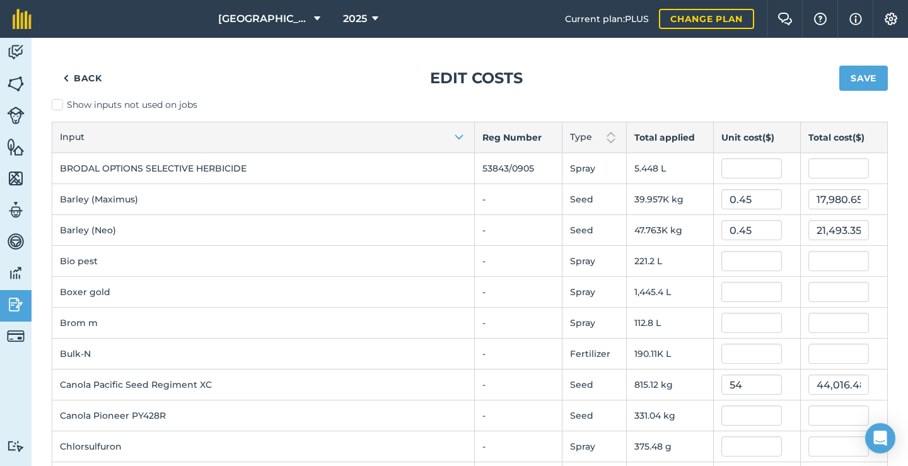
scroll to position [0, 0]
click at [753, 291] on input "text" at bounding box center [752, 292] width 61 height 20
type input "9.5"
type input "13,731.678100000001"
click at [713, 257] on td at bounding box center [756, 261] width 87 height 31
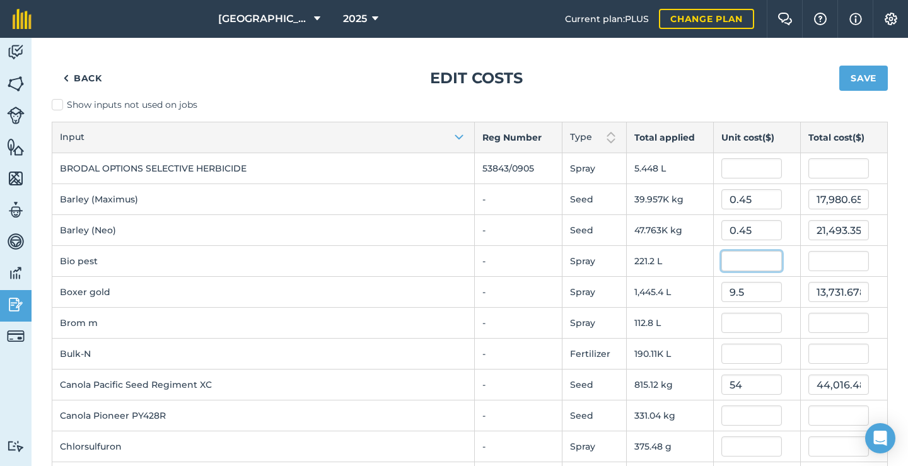
click at [730, 258] on input "text" at bounding box center [752, 261] width 61 height 20
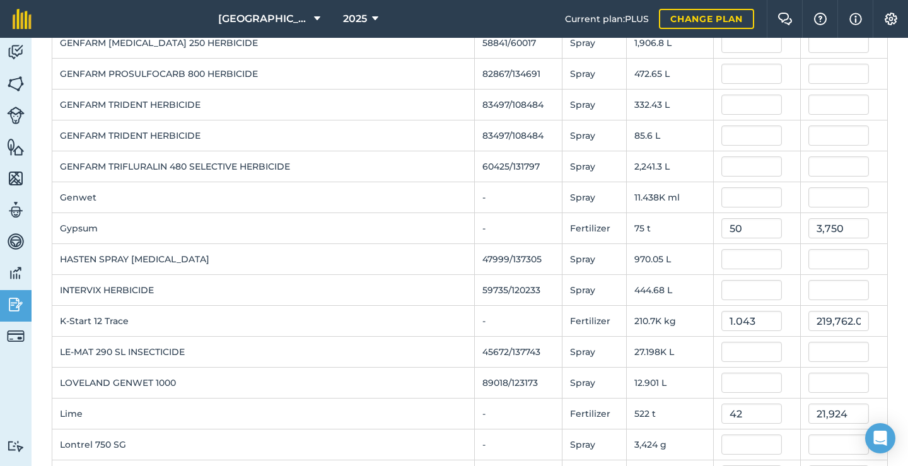
scroll to position [826, 0]
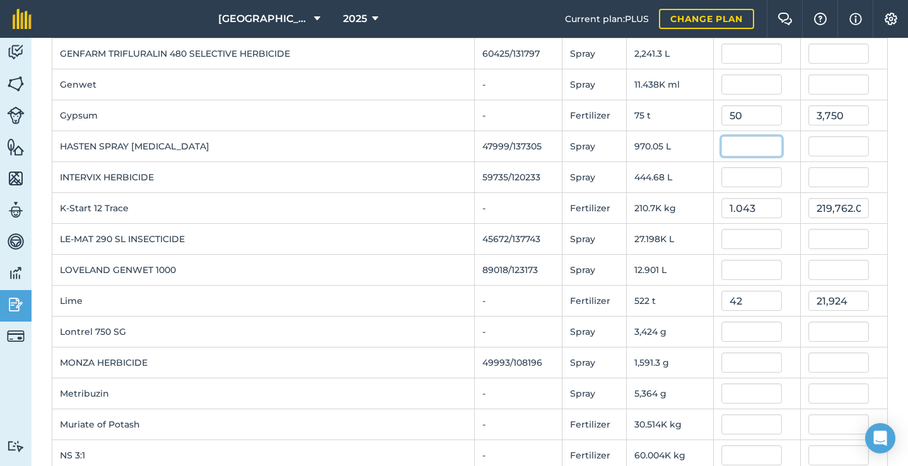
click at [734, 148] on input "text" at bounding box center [752, 146] width 61 height 20
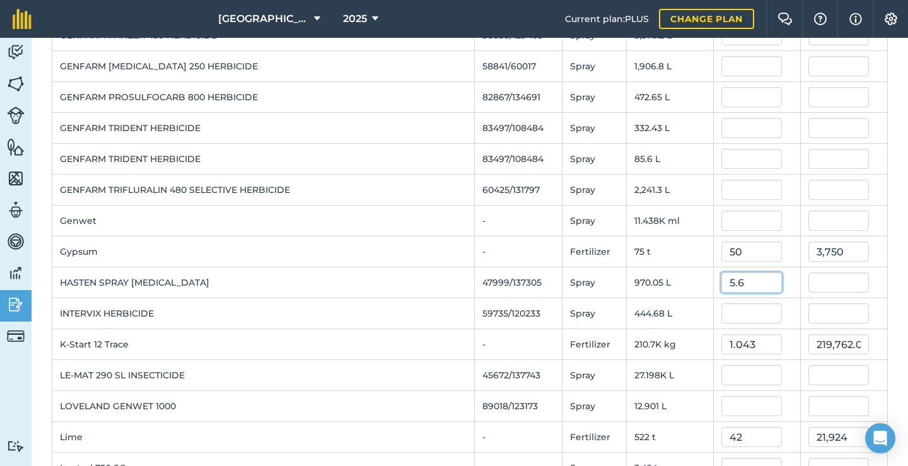
scroll to position [686, 0]
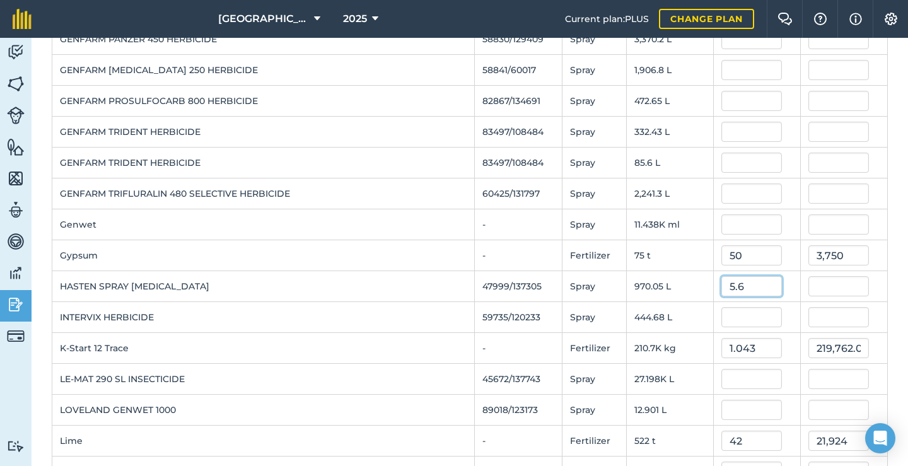
type input "5.6"
type input "5,432.27244"
click at [734, 199] on input "text" at bounding box center [752, 194] width 61 height 20
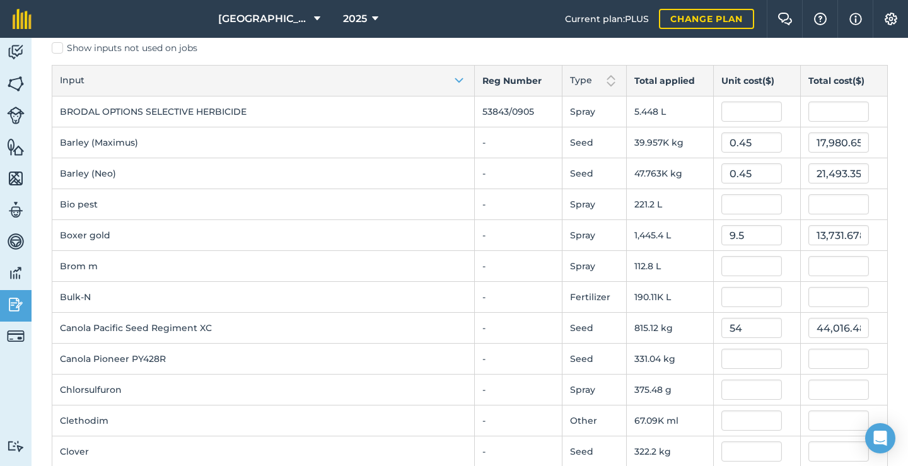
scroll to position [27, 0]
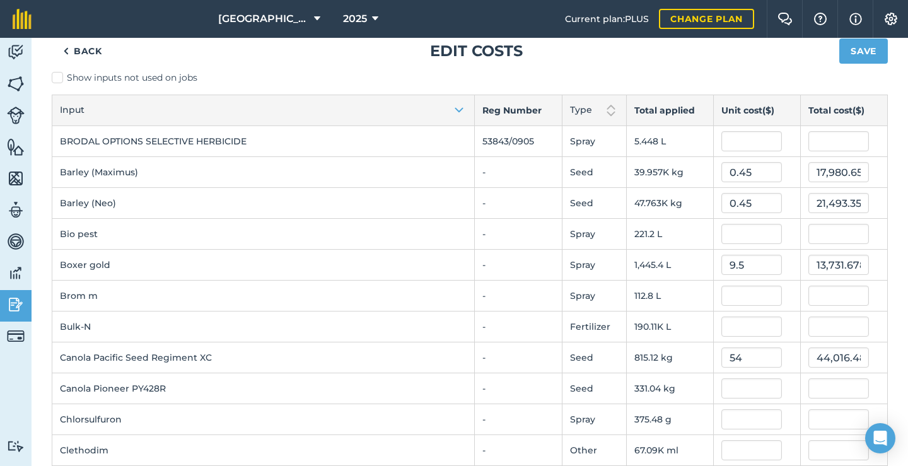
type input "5.75"
type input "12,887.719375"
click at [872, 54] on button "Save" at bounding box center [864, 50] width 49 height 25
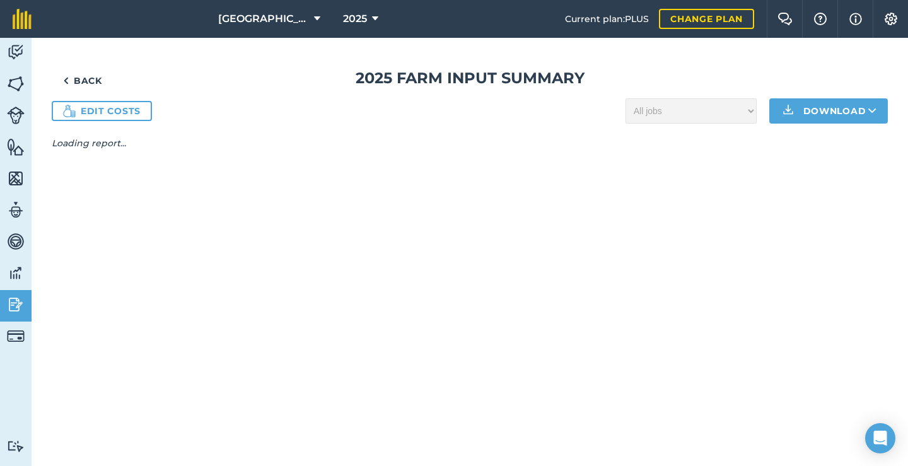
click at [374, 20] on icon at bounding box center [375, 18] width 6 height 15
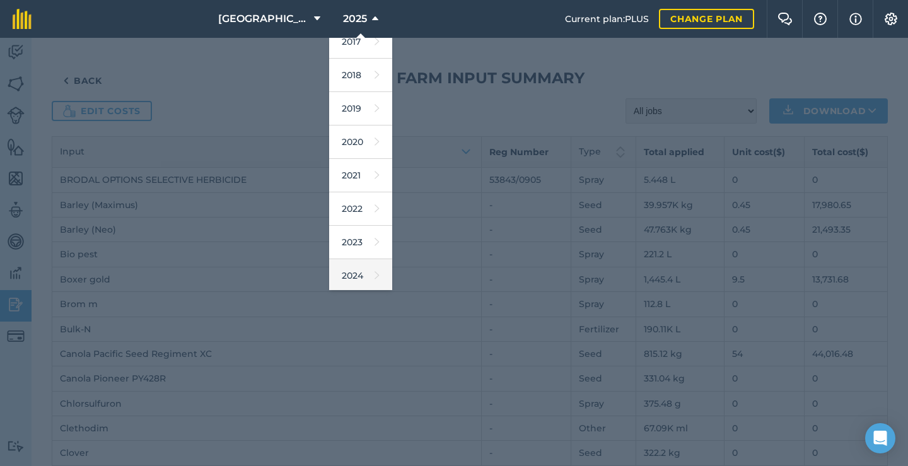
scroll to position [14, 0]
click at [349, 272] on link "2024" at bounding box center [360, 274] width 63 height 33
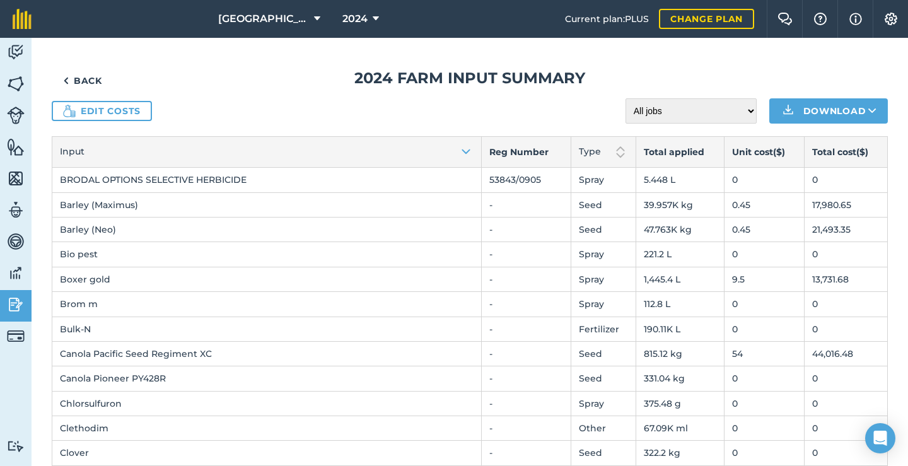
click at [97, 79] on link "Back" at bounding box center [83, 80] width 62 height 25
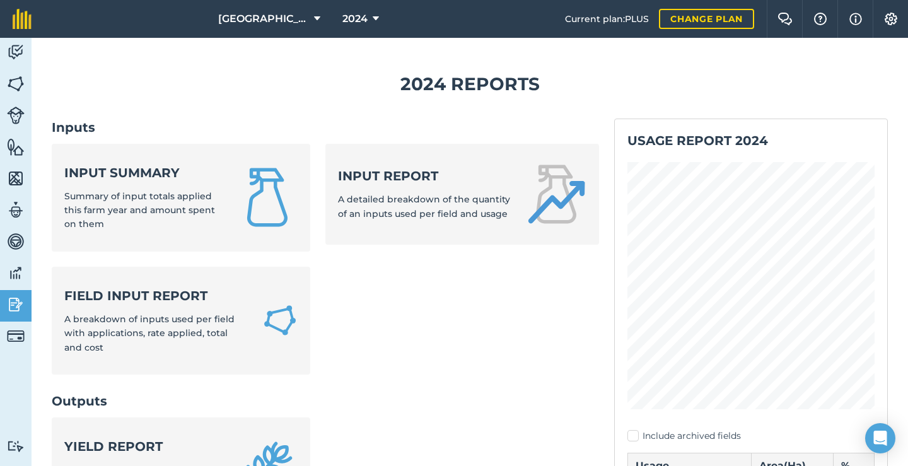
click at [200, 179] on strong "Input summary" at bounding box center [143, 173] width 158 height 18
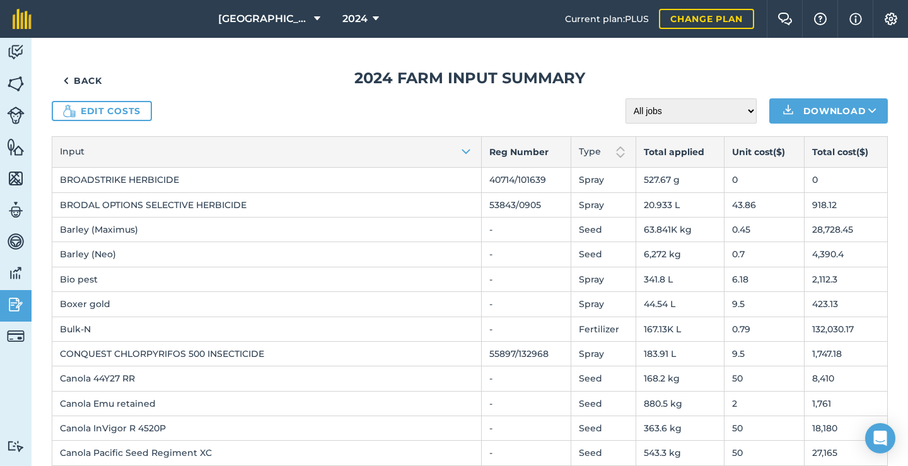
click at [377, 21] on icon at bounding box center [376, 18] width 6 height 15
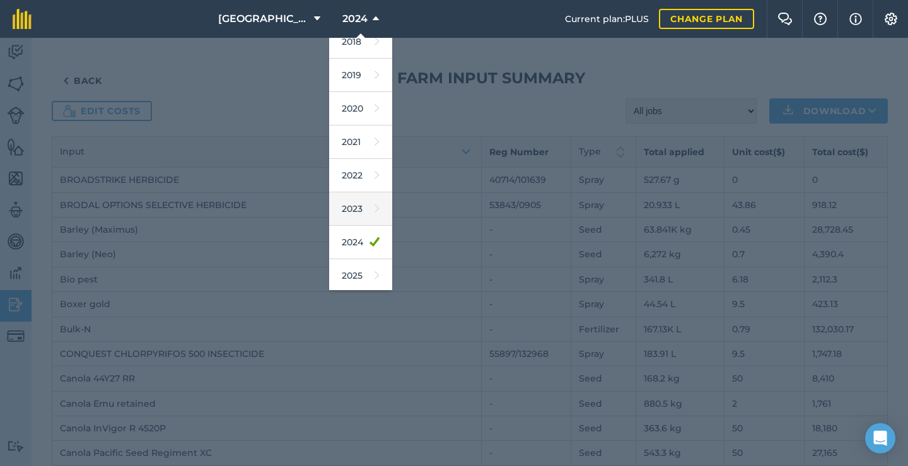
scroll to position [56, 0]
click at [361, 274] on link "2025" at bounding box center [360, 266] width 63 height 33
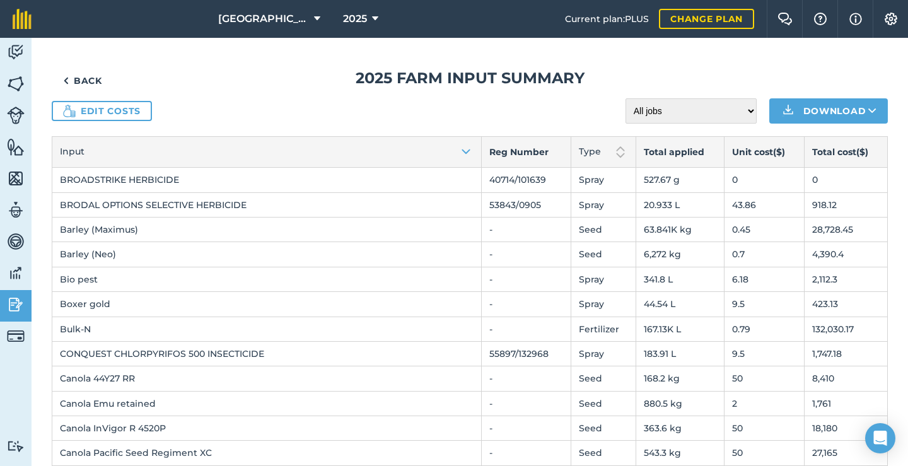
scroll to position [0, 0]
click at [134, 109] on link "Edit costs" at bounding box center [102, 111] width 100 height 20
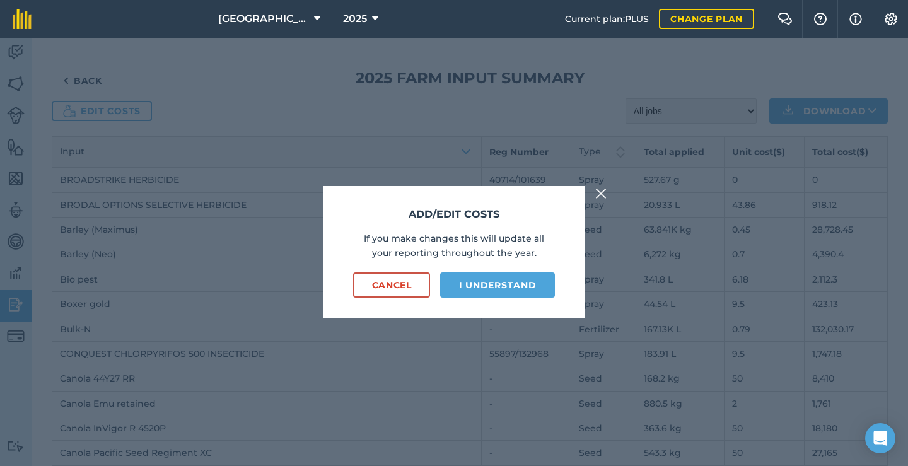
click at [527, 290] on button "I understand" at bounding box center [497, 284] width 115 height 25
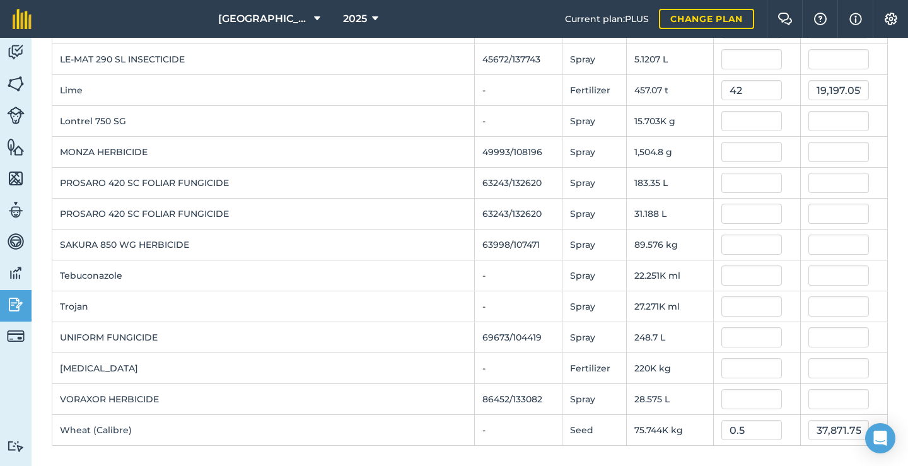
scroll to position [1284, 0]
click at [758, 240] on input "text" at bounding box center [752, 245] width 61 height 20
type input "212"
type input "18,990.138712"
click at [525, 276] on td "-" at bounding box center [518, 275] width 88 height 31
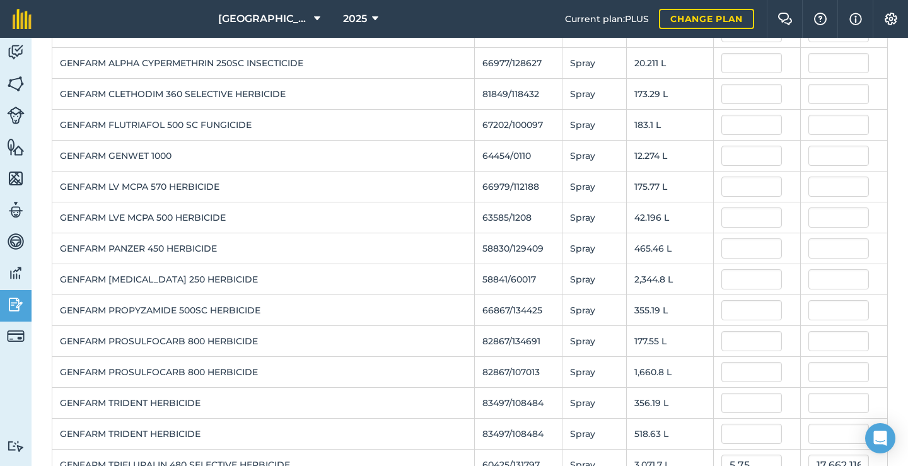
scroll to position [658, 0]
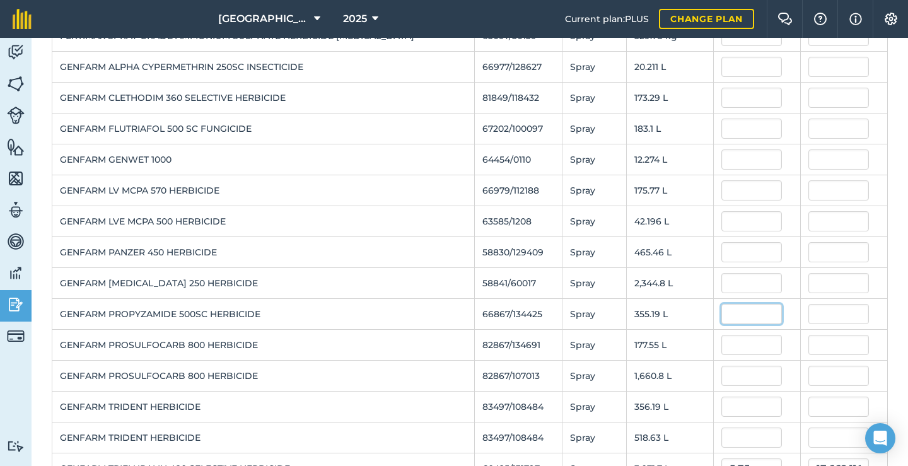
click at [737, 315] on input "text" at bounding box center [752, 314] width 61 height 20
type input "16.66"
type input "5,917.53204"
click at [877, 339] on div at bounding box center [844, 345] width 71 height 20
click at [667, 320] on td "355.19 L" at bounding box center [669, 314] width 87 height 31
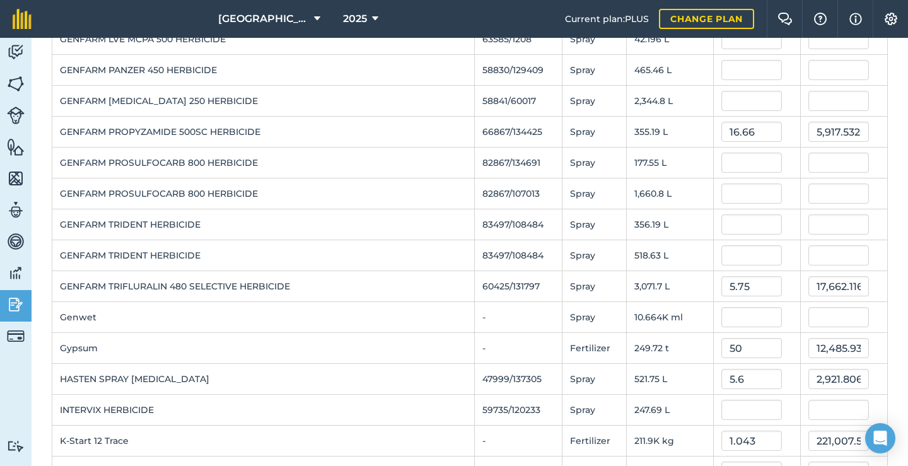
scroll to position [842, 0]
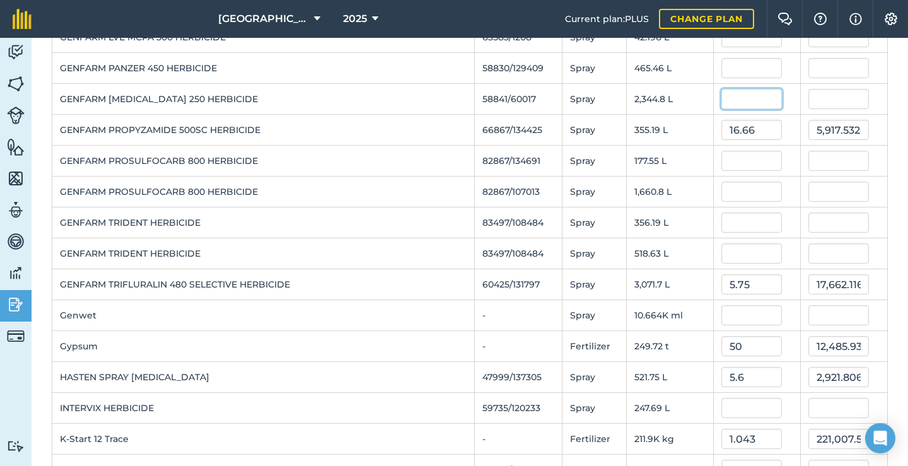
click at [743, 98] on input "text" at bounding box center [752, 99] width 61 height 20
click at [730, 65] on input "text" at bounding box center [752, 68] width 61 height 20
type input "8.4"
type input "3,909.864"
click at [700, 156] on td "177.55 L" at bounding box center [669, 161] width 87 height 31
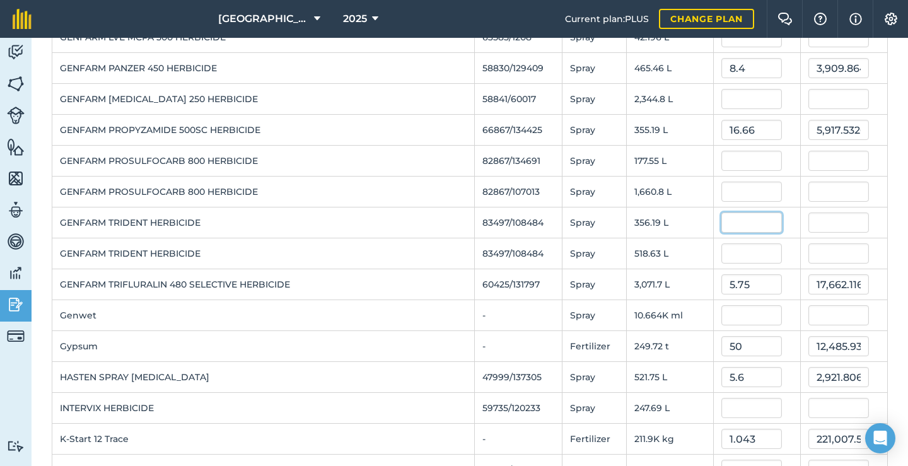
click at [770, 214] on input "text" at bounding box center [752, 223] width 61 height 20
click at [751, 91] on input "text" at bounding box center [752, 99] width 61 height 20
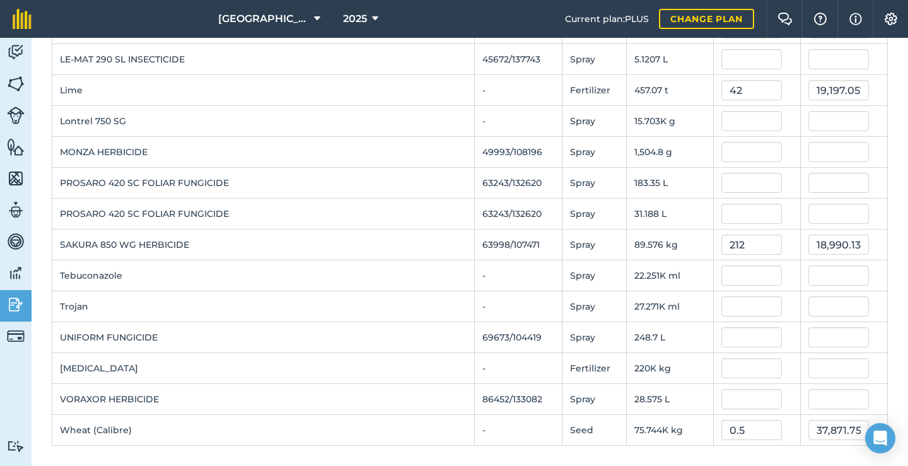
scroll to position [1284, 0]
click at [750, 183] on input "text" at bounding box center [752, 183] width 61 height 20
type input "26"
type input "4,767.08076"
click at [749, 210] on input "text" at bounding box center [752, 214] width 61 height 20
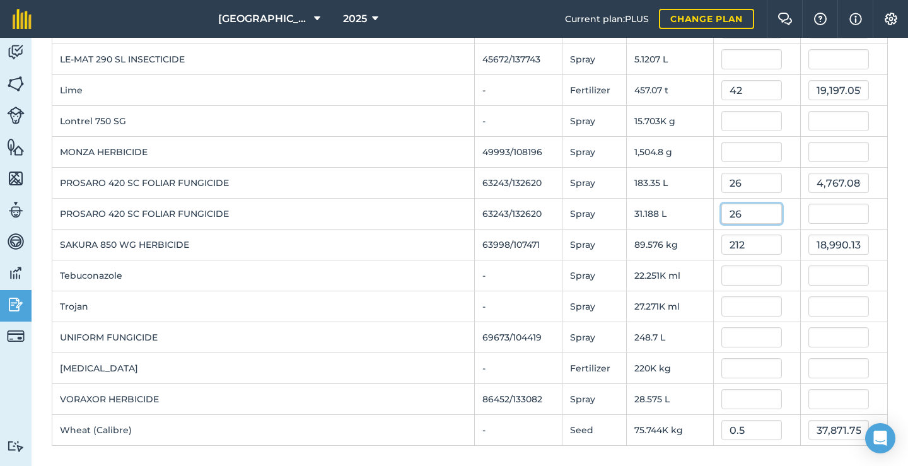
type input "26"
type input "810.888052"
click at [331, 212] on td "PROSARO 420 SC FOLIAR FUNGICIDE" at bounding box center [263, 214] width 423 height 31
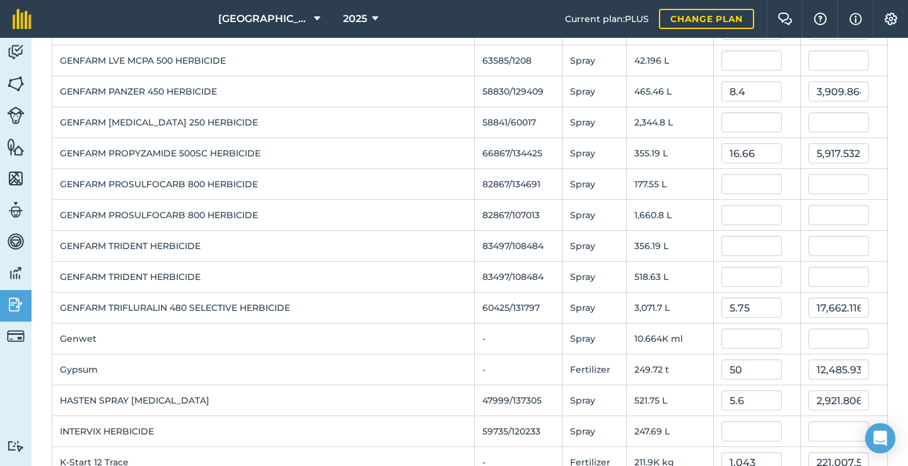
scroll to position [819, 0]
click at [736, 95] on input "8.4" at bounding box center [752, 91] width 61 height 20
drag, startPoint x: 739, startPoint y: 95, endPoint x: 715, endPoint y: 88, distance: 24.2
click at [722, 88] on input "8.4" at bounding box center [752, 91] width 61 height 20
type input "6.8"
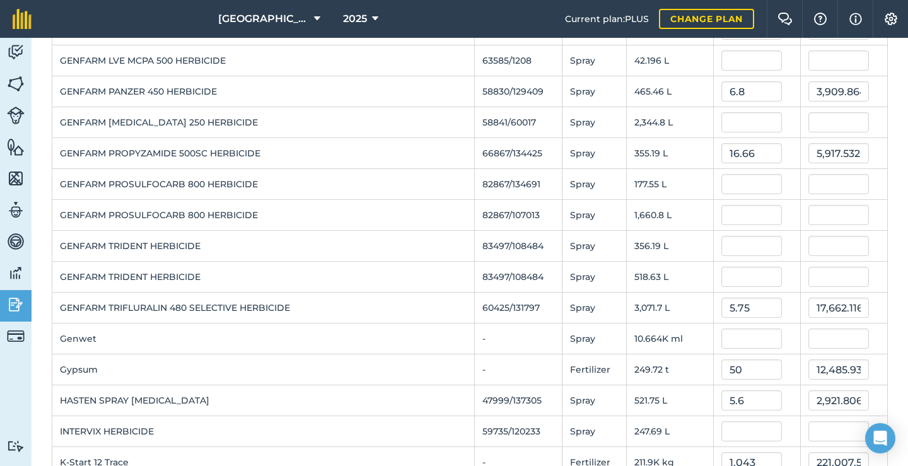
type input "3,165.1279999999997"
click at [399, 210] on td "GENFARM PROSULFOCARB 800 HERBICIDE" at bounding box center [263, 215] width 423 height 31
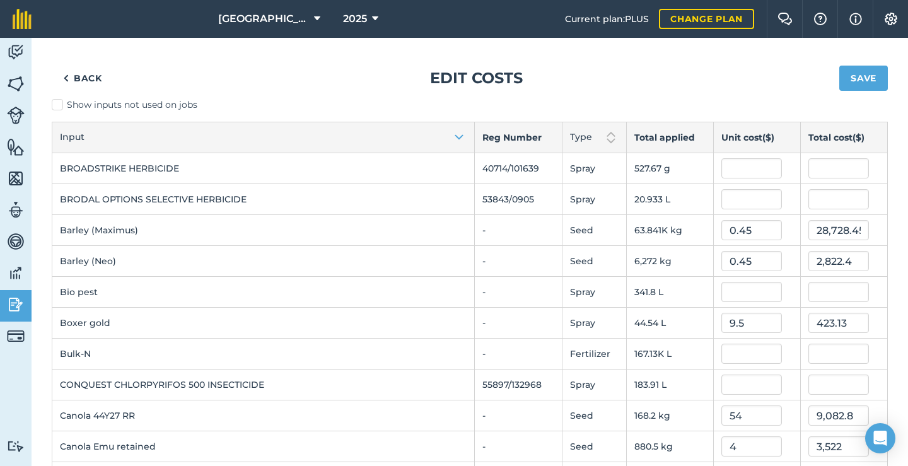
scroll to position [0, 0]
click at [729, 294] on input "text" at bounding box center [752, 292] width 61 height 20
type input "6.1"
type input "2,084.952916"
click at [474, 212] on td "53843/0905" at bounding box center [518, 199] width 88 height 31
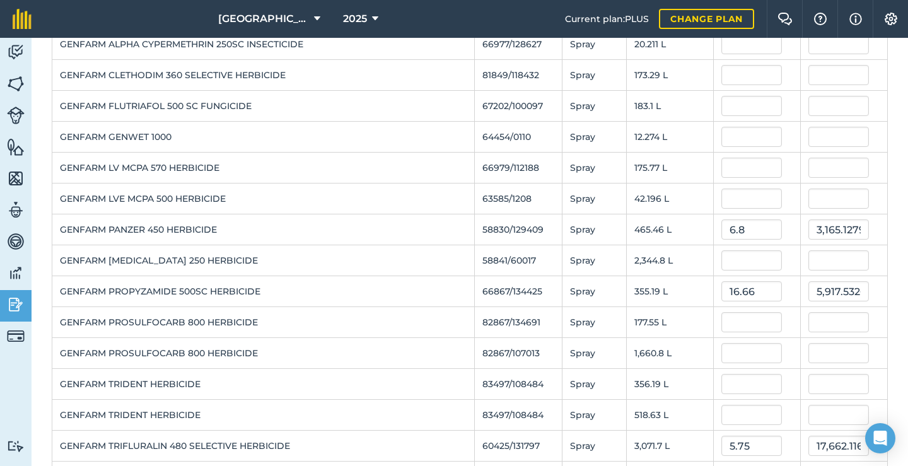
scroll to position [676, 0]
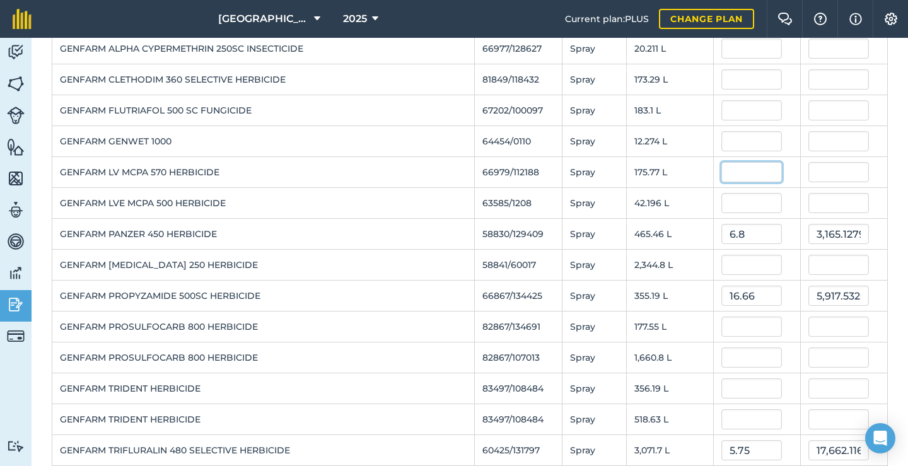
click at [732, 177] on input "text" at bounding box center [752, 172] width 61 height 20
type input "8.4"
type input "1,476.497484"
click at [730, 199] on input "text" at bounding box center [752, 203] width 61 height 20
type input "8.4"
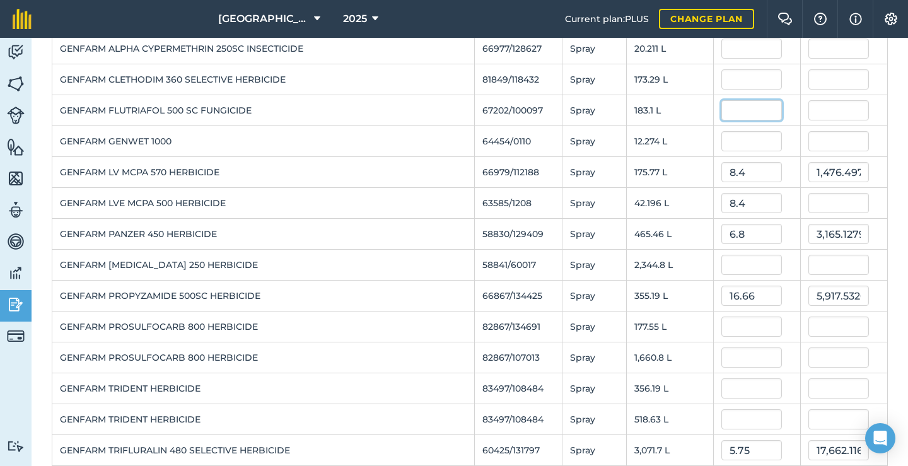
type input "354.4464"
click at [757, 119] on input "text" at bounding box center [752, 110] width 61 height 20
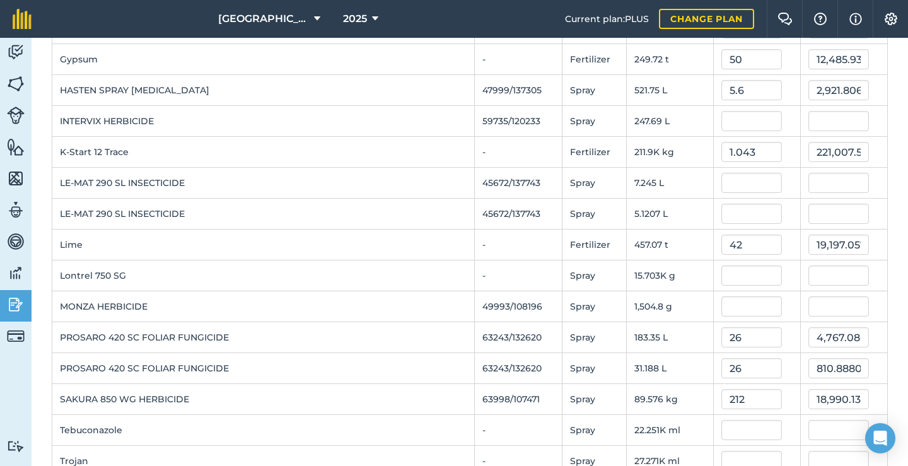
scroll to position [1132, 0]
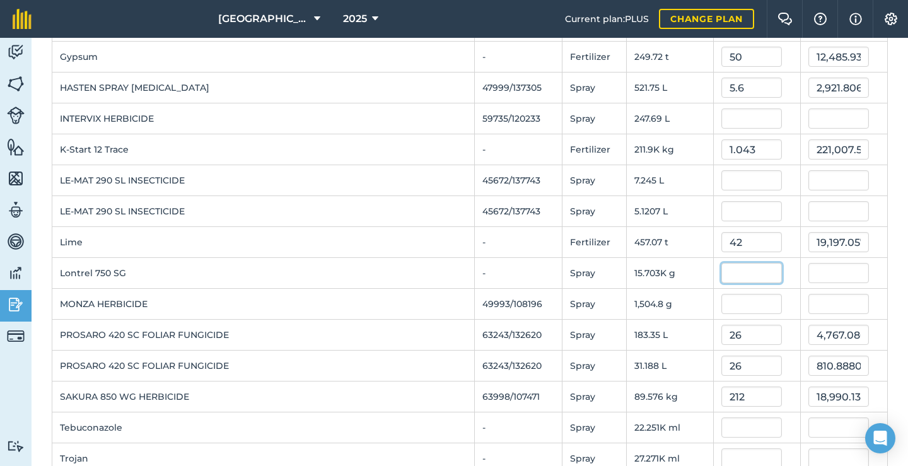
click at [731, 274] on input "text" at bounding box center [752, 273] width 61 height 20
type input "42"
type input "659,532.342"
click at [498, 231] on td "-" at bounding box center [518, 242] width 88 height 31
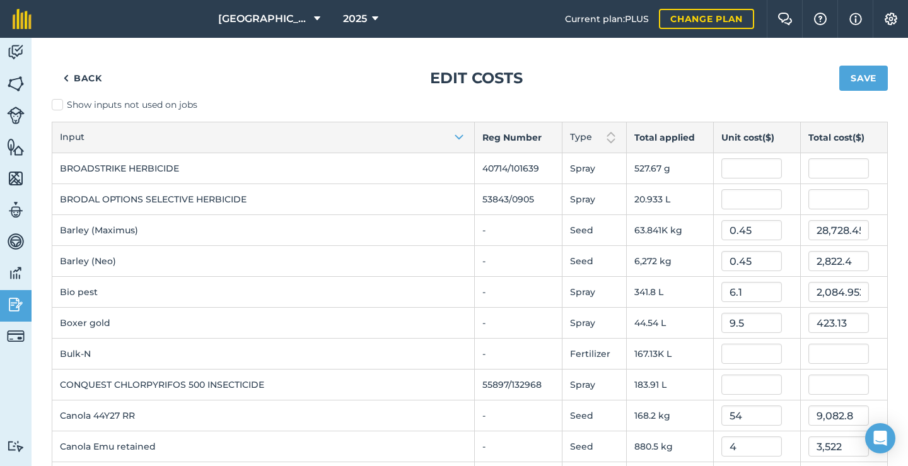
scroll to position [0, 0]
click at [870, 80] on button "Save" at bounding box center [864, 78] width 49 height 25
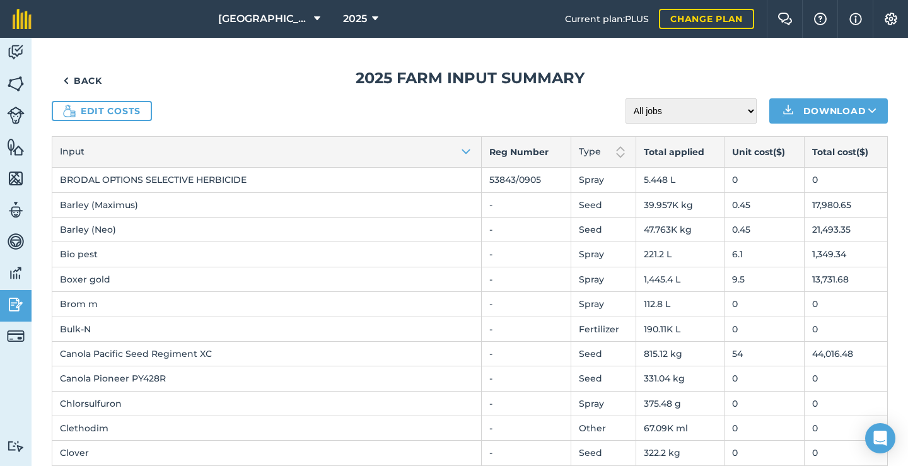
click at [377, 19] on icon at bounding box center [375, 18] width 6 height 15
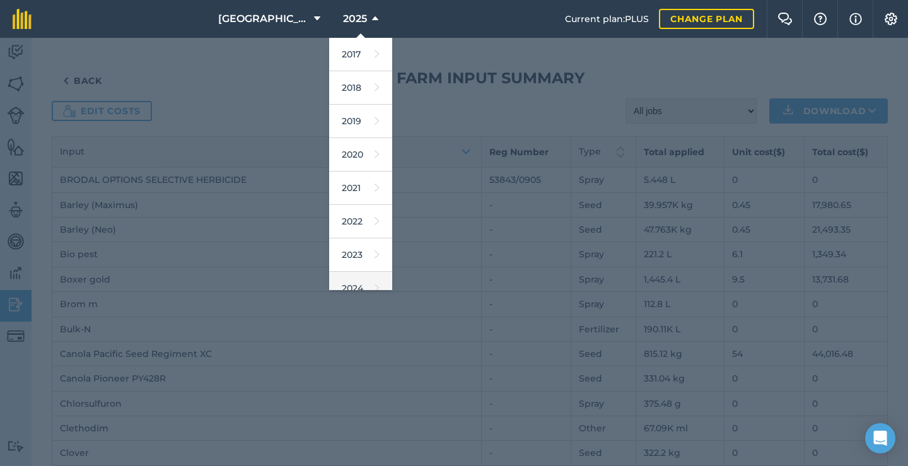
click at [354, 281] on link "2024" at bounding box center [360, 288] width 63 height 33
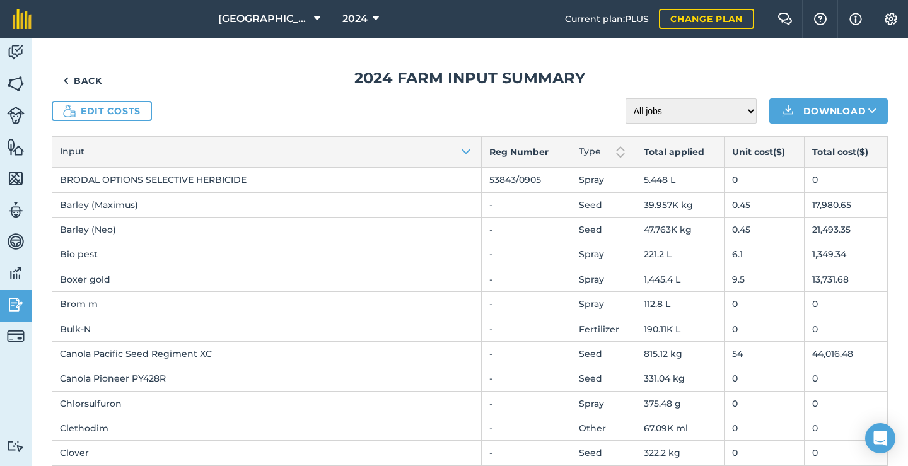
click at [90, 86] on link "Back" at bounding box center [83, 80] width 62 height 25
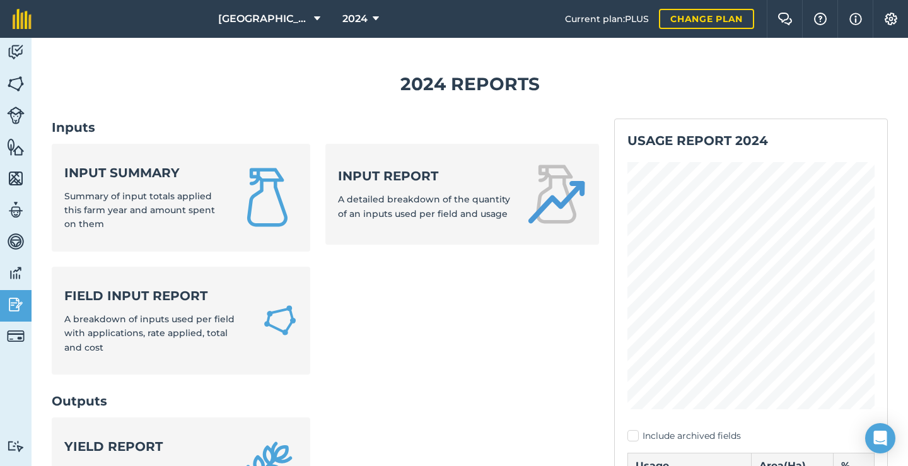
click at [183, 197] on span "Summary of input totals applied this farm year and amount spent on them" at bounding box center [139, 210] width 151 height 40
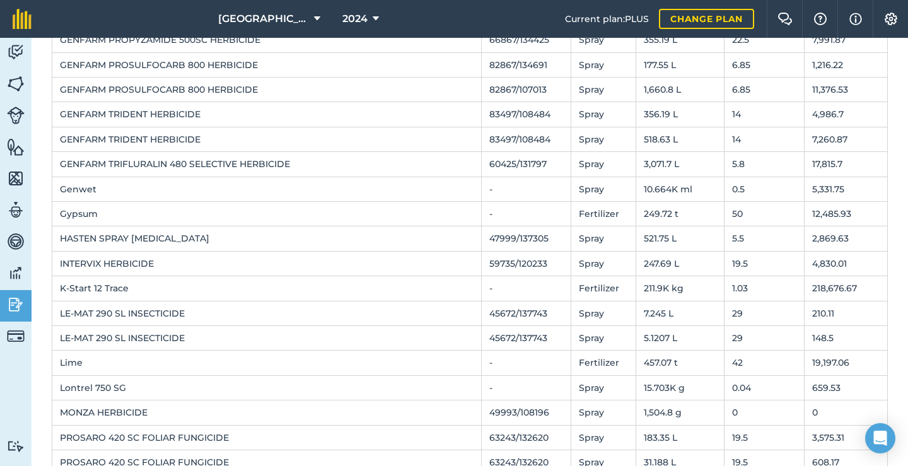
scroll to position [791, 0]
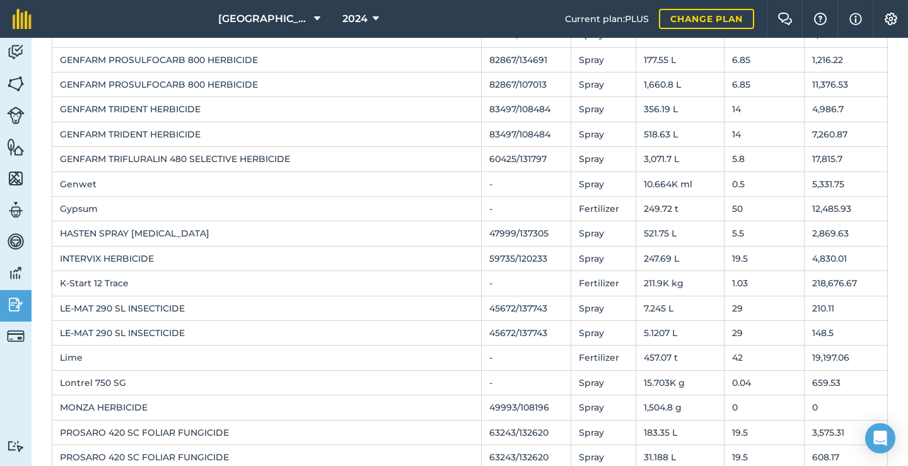
click at [376, 14] on icon at bounding box center [376, 18] width 6 height 15
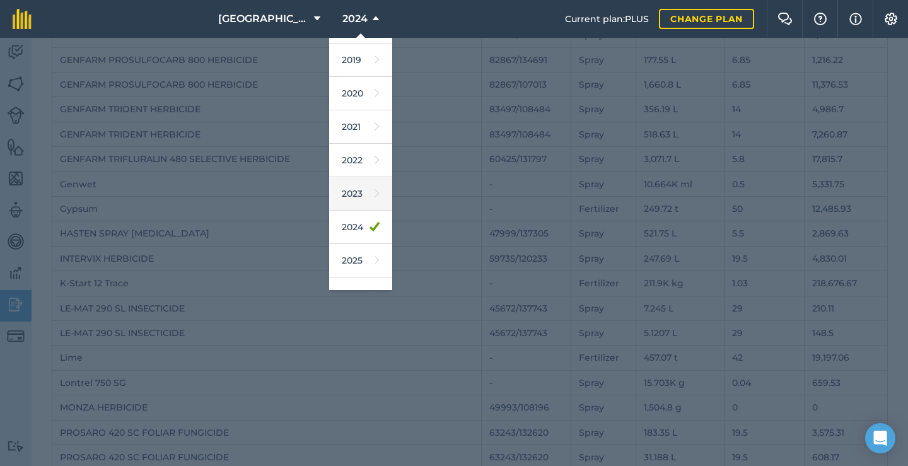
scroll to position [86, 0]
click at [360, 235] on link "2025" at bounding box center [360, 235] width 63 height 33
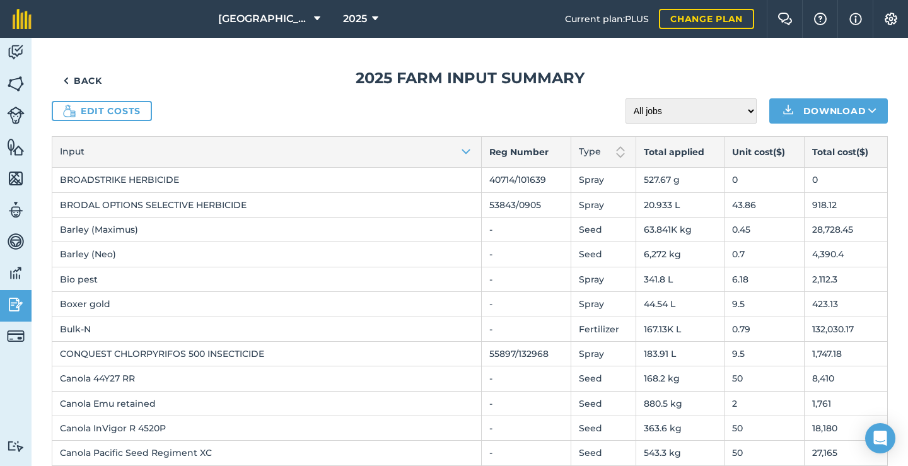
scroll to position [0, 0]
click at [77, 79] on link "Back" at bounding box center [83, 80] width 62 height 25
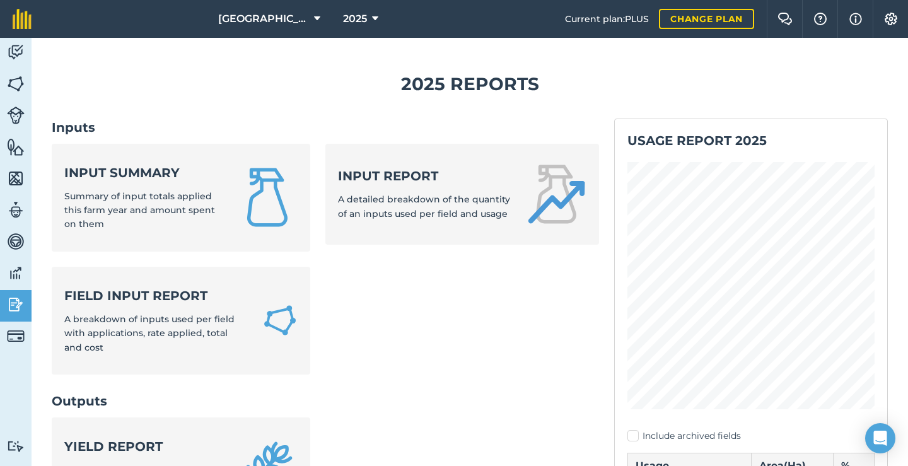
click at [157, 190] on span "Summary of input totals applied this farm year and amount spent on them" at bounding box center [139, 210] width 151 height 40
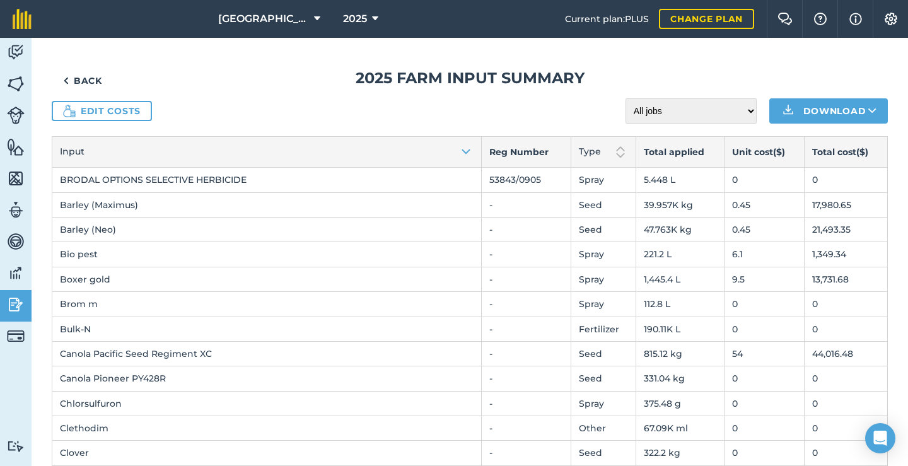
click at [95, 103] on link "Edit costs" at bounding box center [102, 111] width 100 height 20
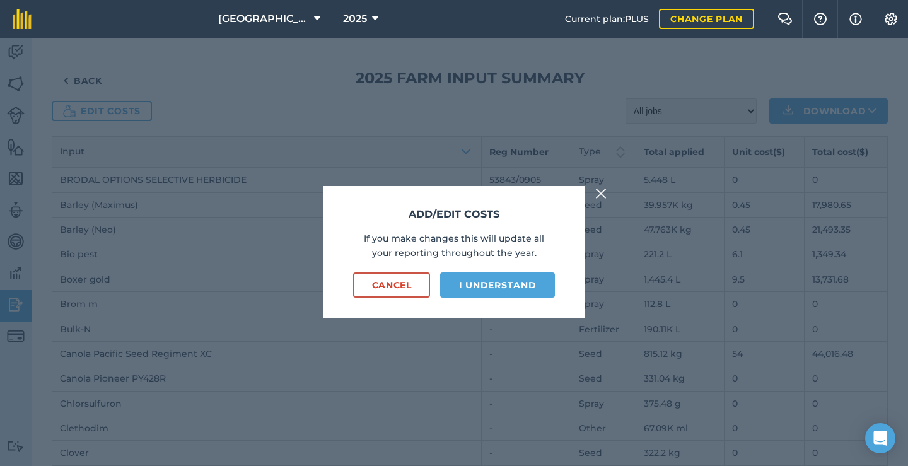
click at [483, 287] on button "I understand" at bounding box center [497, 284] width 115 height 25
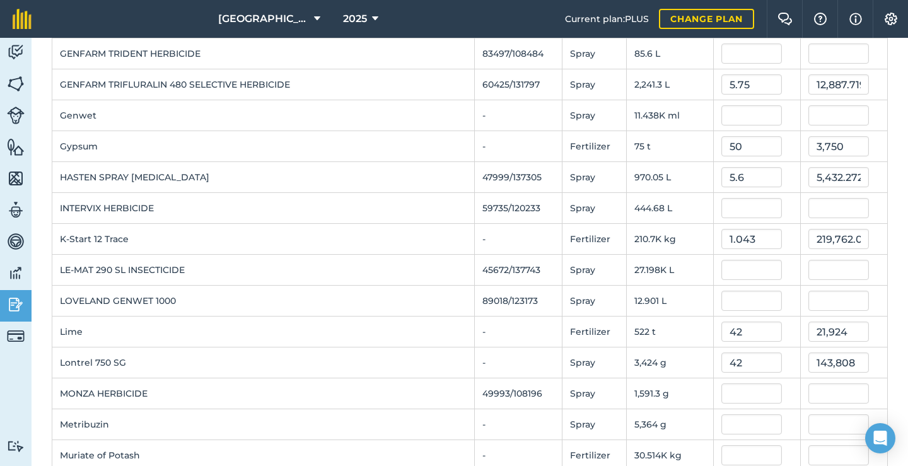
scroll to position [796, 0]
click at [724, 363] on input "42" at bounding box center [752, 361] width 61 height 20
drag, startPoint x: 736, startPoint y: 363, endPoint x: 720, endPoint y: 363, distance: 16.4
click at [722, 363] on input "42" at bounding box center [752, 361] width 61 height 20
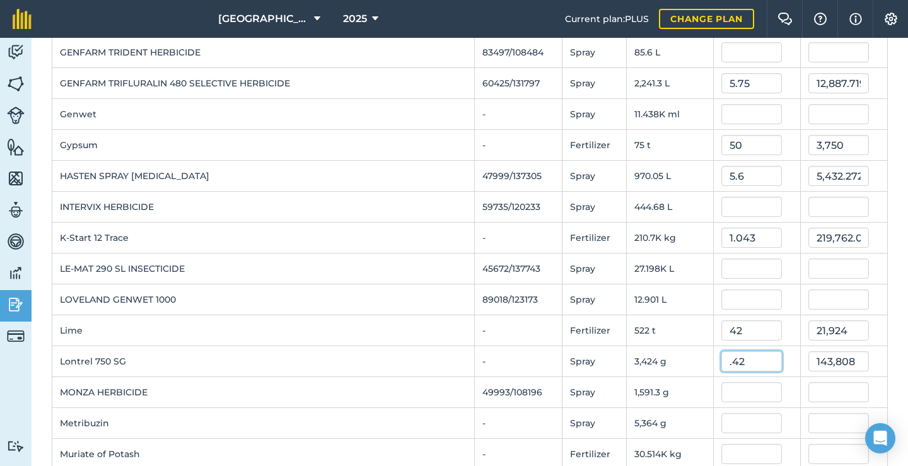
type input "0.42"
type input "1,438.08"
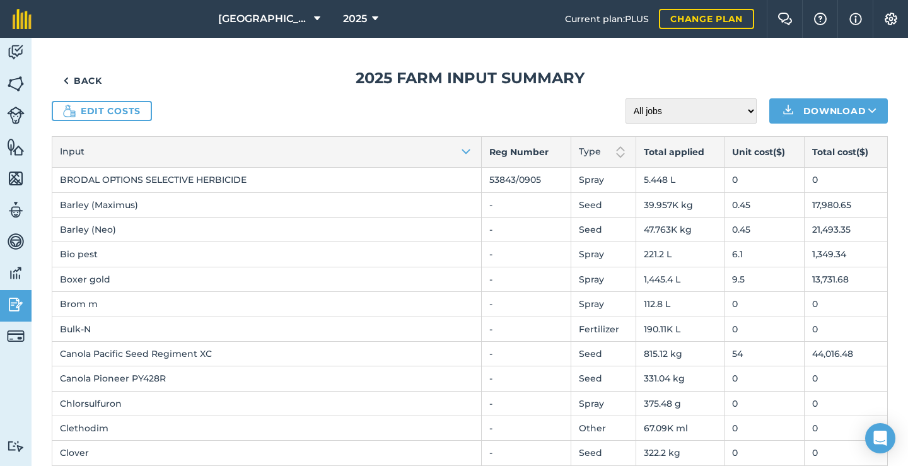
click at [111, 107] on link "Edit costs" at bounding box center [102, 111] width 100 height 20
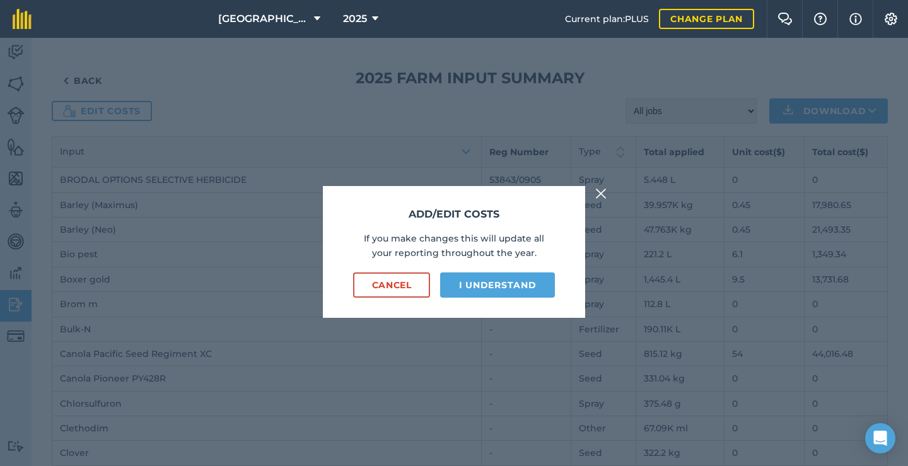
click at [497, 286] on button "I understand" at bounding box center [497, 284] width 115 height 25
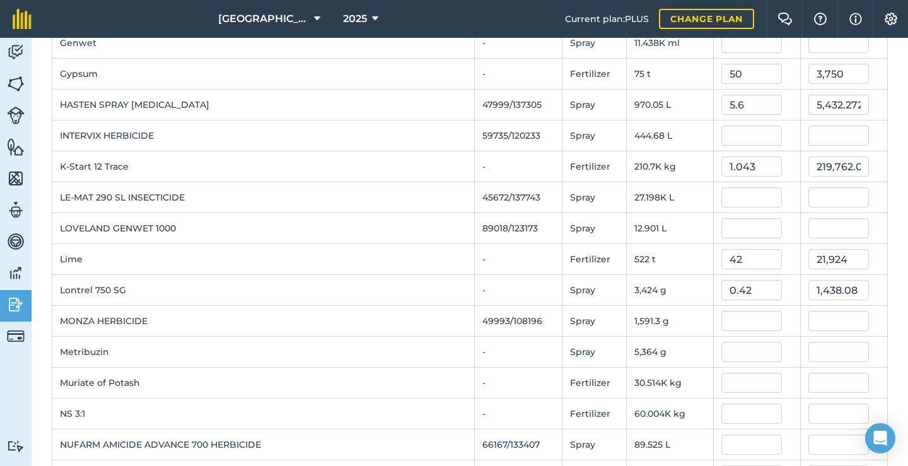
scroll to position [868, 0]
click at [735, 291] on input "0.42" at bounding box center [752, 289] width 61 height 20
type input "0.042"
type input "143.80800000000002"
click at [737, 323] on input "text" at bounding box center [752, 320] width 61 height 20
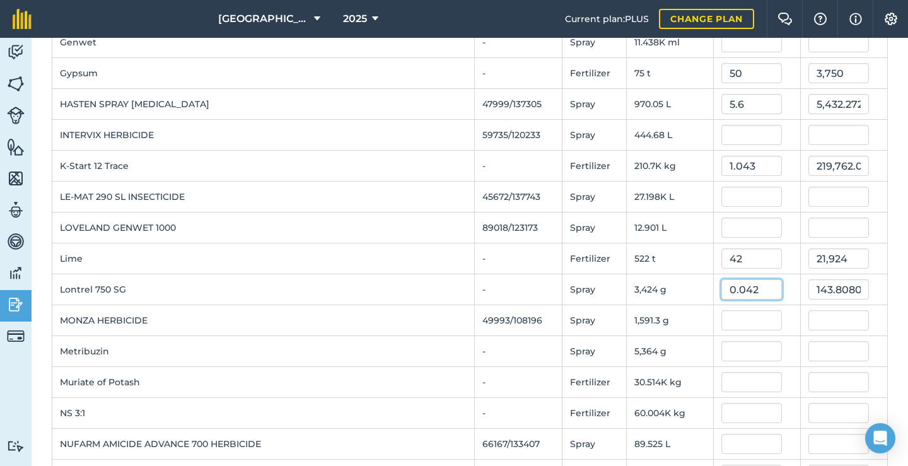
click at [766, 290] on input "0.042" at bounding box center [752, 289] width 61 height 20
click at [768, 354] on input "text" at bounding box center [752, 351] width 61 height 20
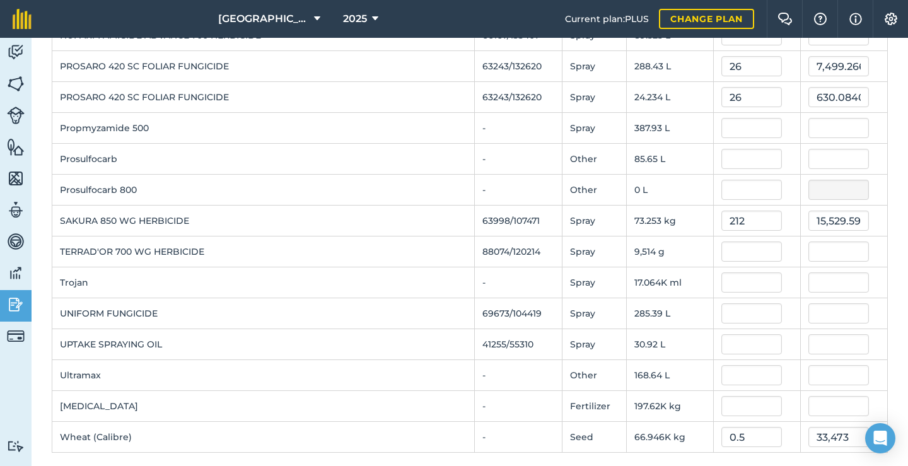
scroll to position [1277, 0]
click at [731, 286] on input "text" at bounding box center [752, 282] width 61 height 20
type input "0.12"
type input "2,047.6752"
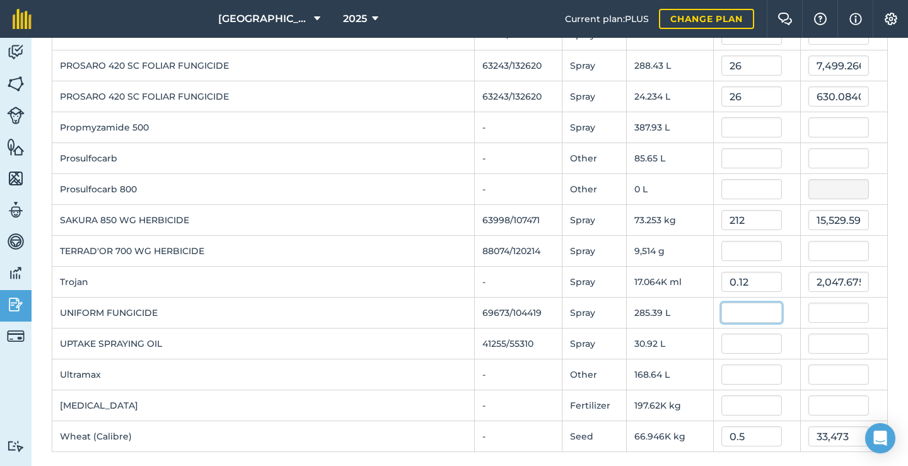
click at [737, 322] on input "text" at bounding box center [752, 313] width 61 height 20
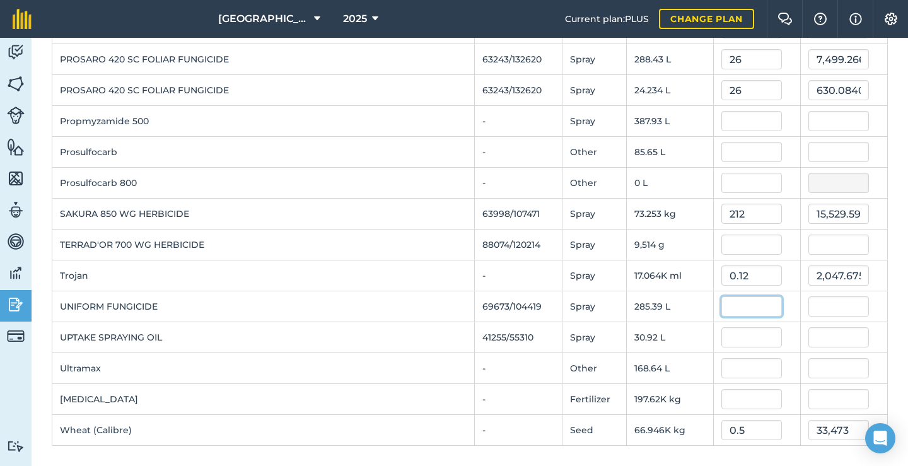
scroll to position [1284, 0]
click at [737, 340] on input "text" at bounding box center [752, 337] width 61 height 20
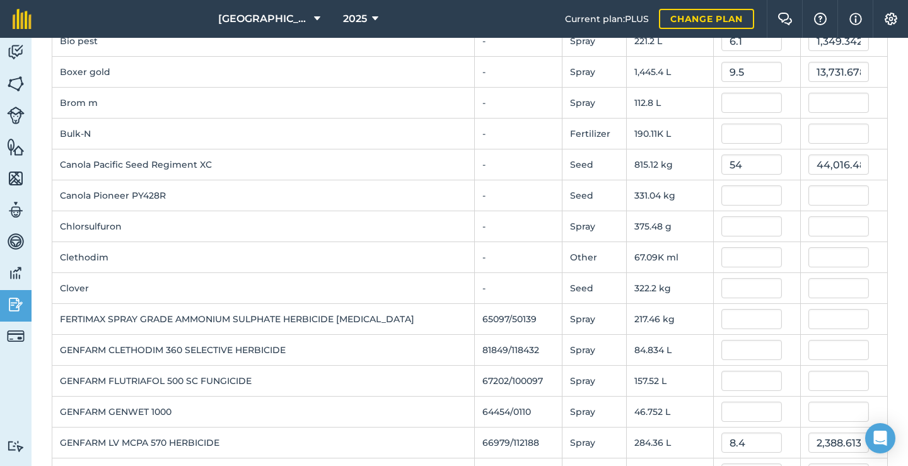
scroll to position [221, 0]
click at [722, 285] on input "text" at bounding box center [752, 287] width 61 height 20
type input "8"
type input "2,577.59984"
click at [662, 279] on td "322.2 kg" at bounding box center [669, 287] width 87 height 31
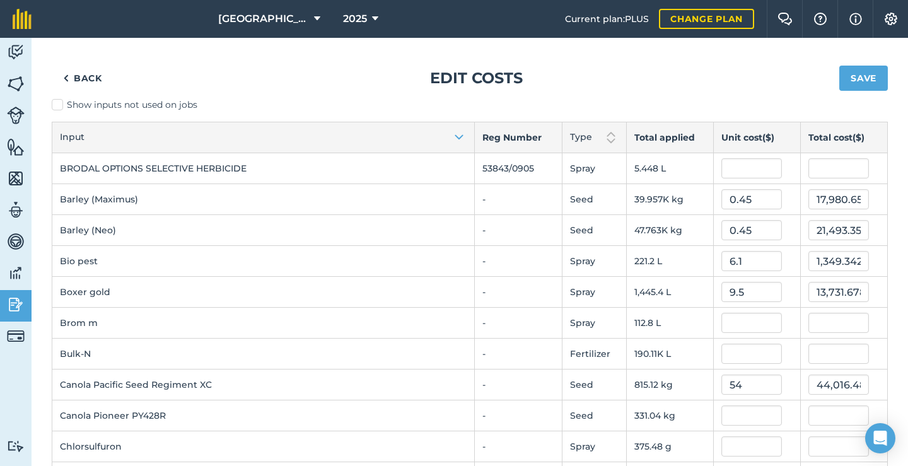
scroll to position [0, 0]
click at [856, 90] on button "Save" at bounding box center [864, 78] width 49 height 25
click at [365, 20] on span "2025" at bounding box center [355, 18] width 24 height 15
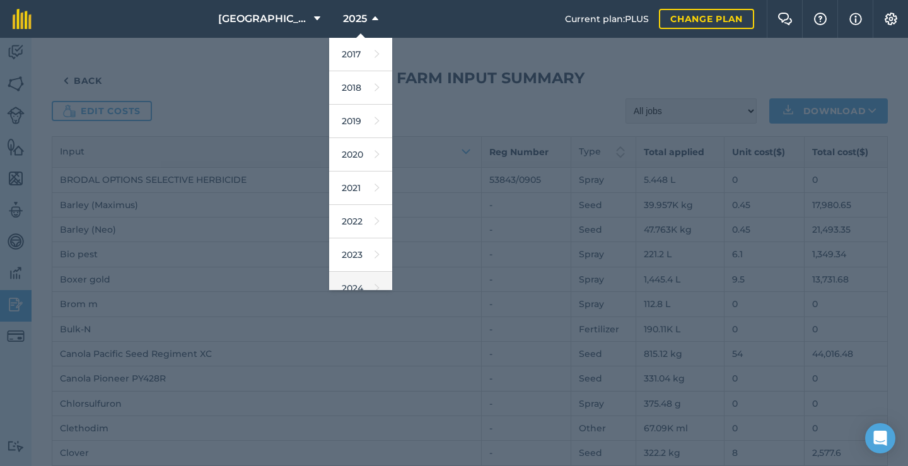
click at [366, 279] on link "2024" at bounding box center [360, 288] width 63 height 33
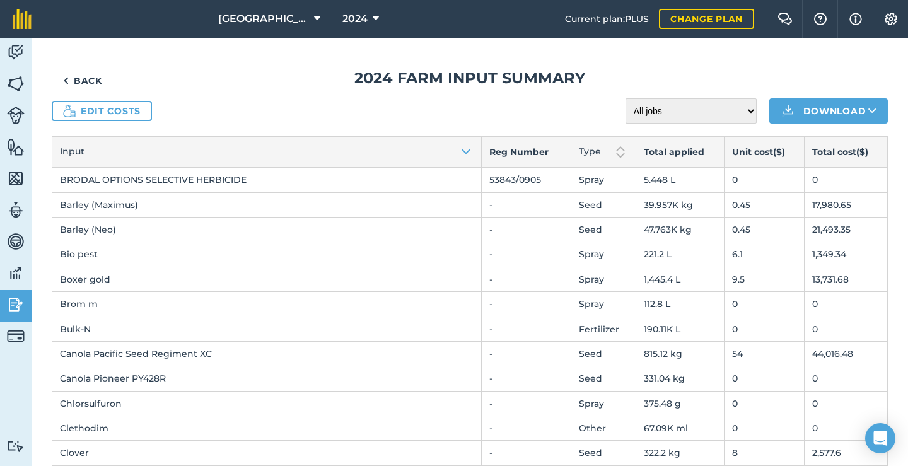
click at [88, 83] on link "Back" at bounding box center [83, 80] width 62 height 25
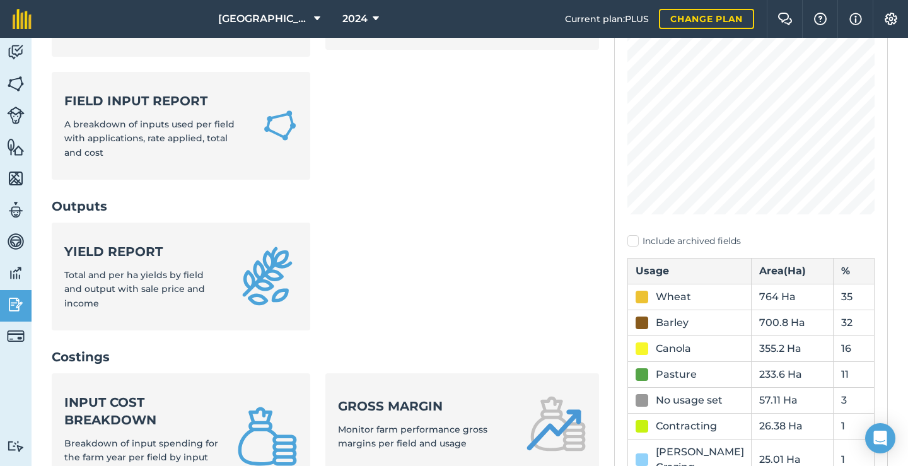
scroll to position [272, 0]
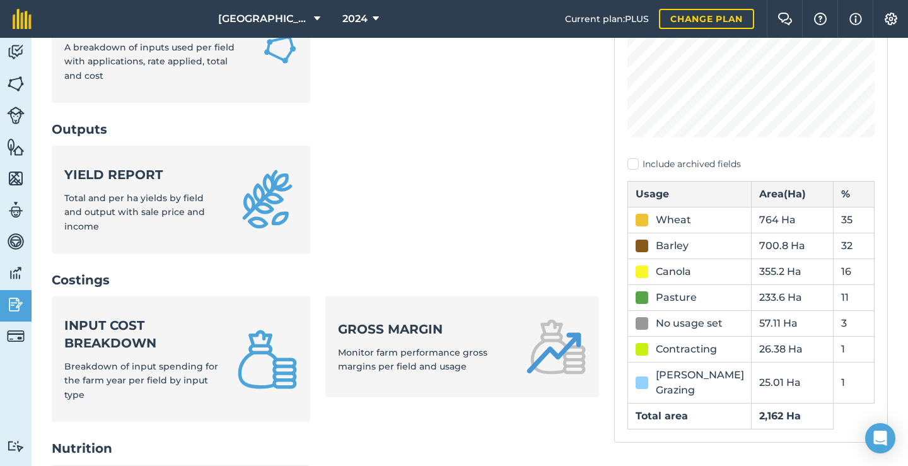
click at [194, 317] on strong "Input cost breakdown" at bounding box center [143, 334] width 158 height 35
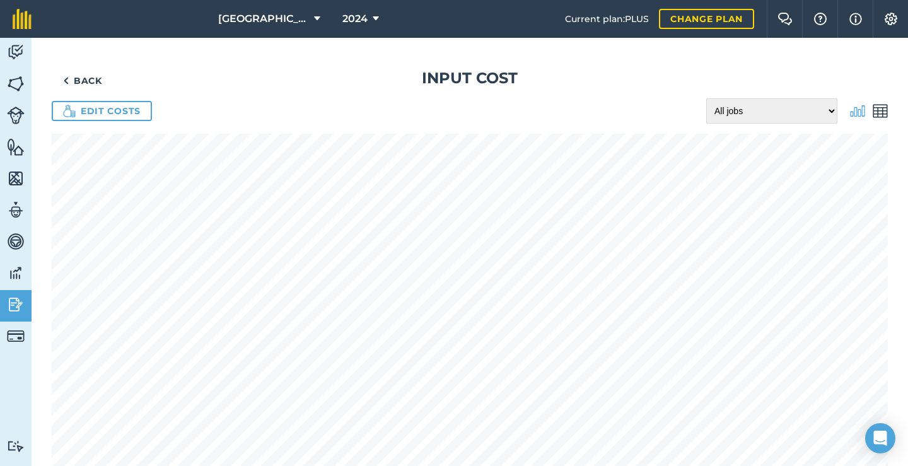
click at [887, 113] on img at bounding box center [880, 110] width 15 height 15
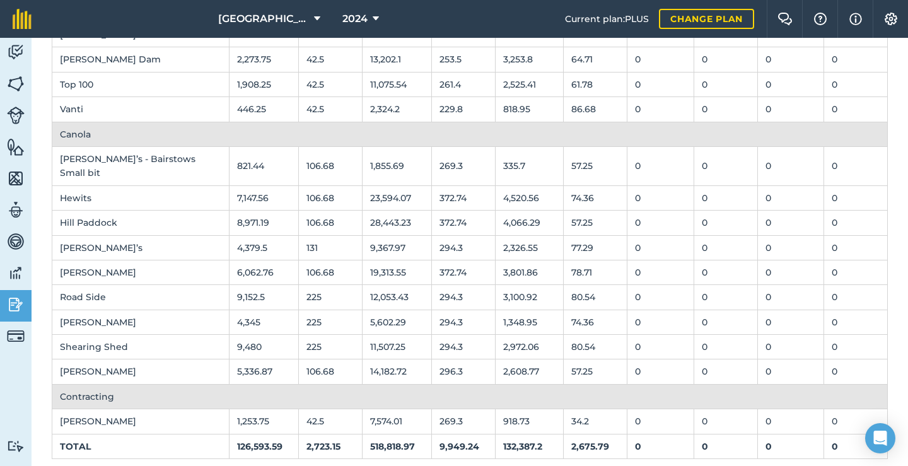
scroll to position [1055, 0]
